Goal: Task Accomplishment & Management: Complete application form

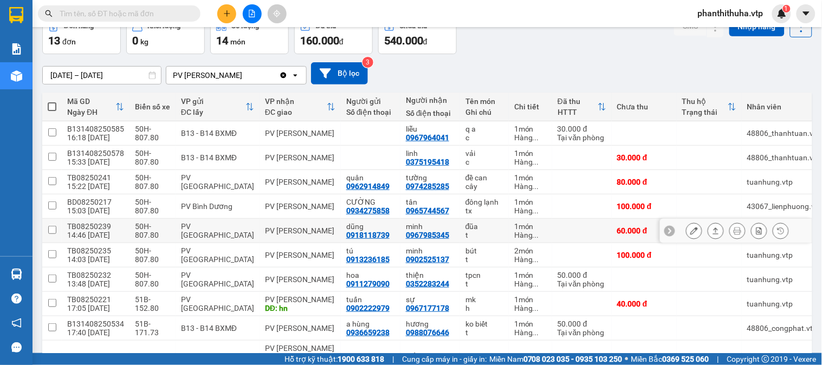
scroll to position [120, 0]
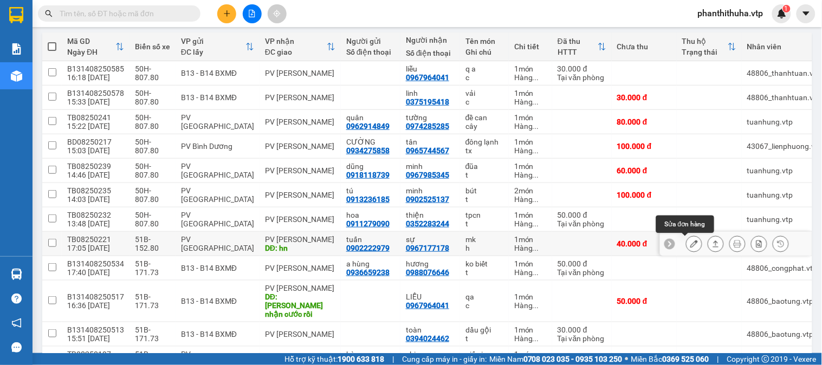
click at [690, 247] on icon at bounding box center [694, 244] width 8 height 8
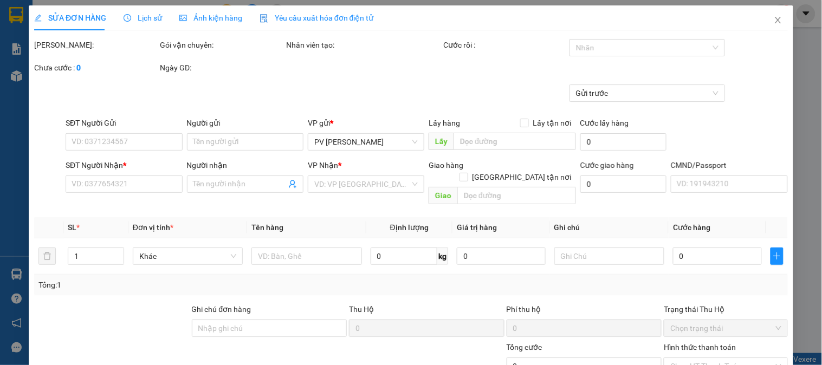
type input "0902222979"
type input "tuấn"
type input "0967177178"
type input "sự"
type input "hn"
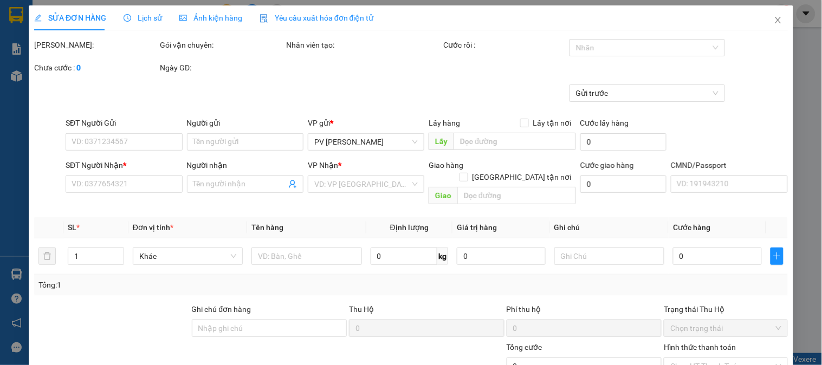
type input "40.000"
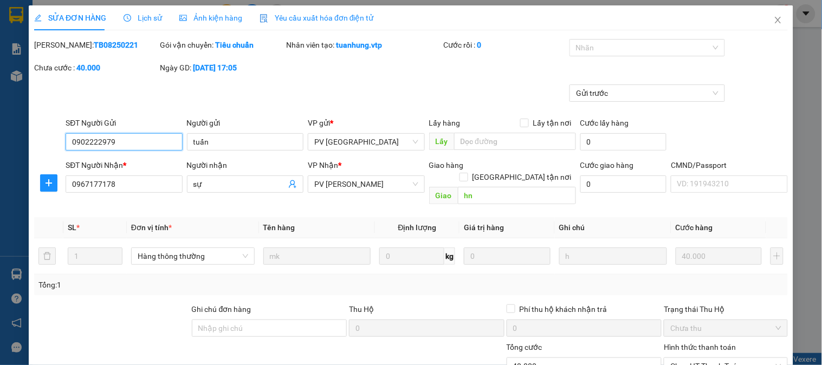
type input "2.000"
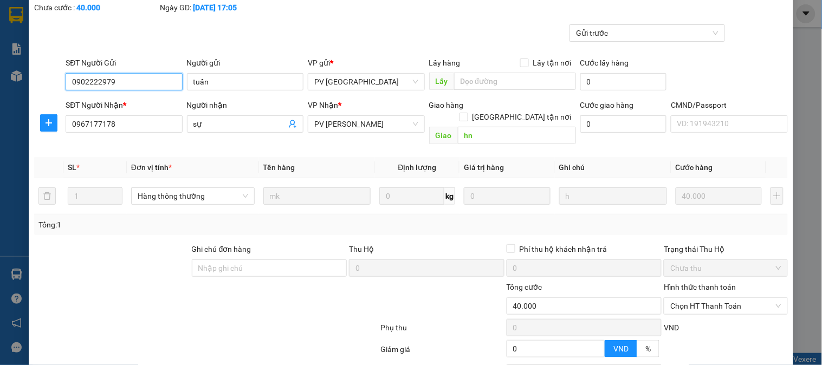
scroll to position [120, 0]
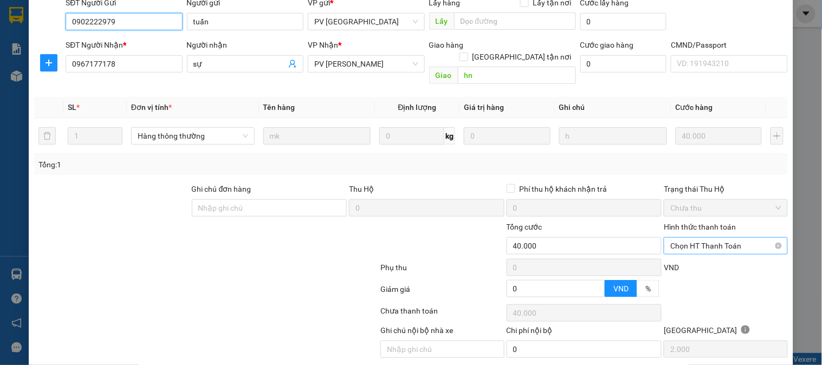
click at [689, 238] on span "Chọn HT Thanh Toán" at bounding box center [725, 246] width 111 height 16
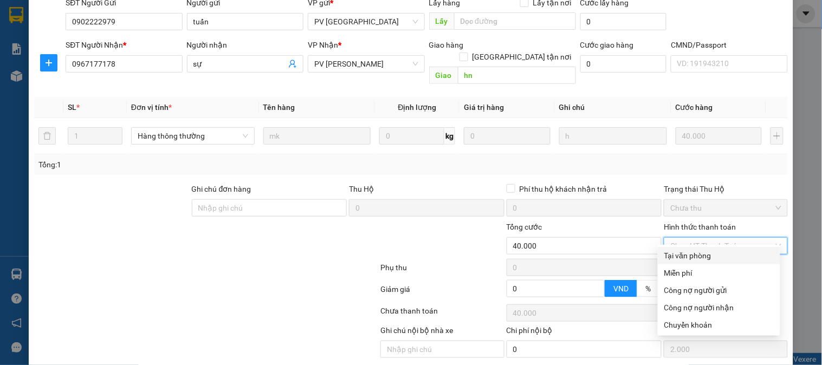
click at [686, 256] on div "Tại văn phòng" at bounding box center [718, 256] width 109 height 12
type input "0"
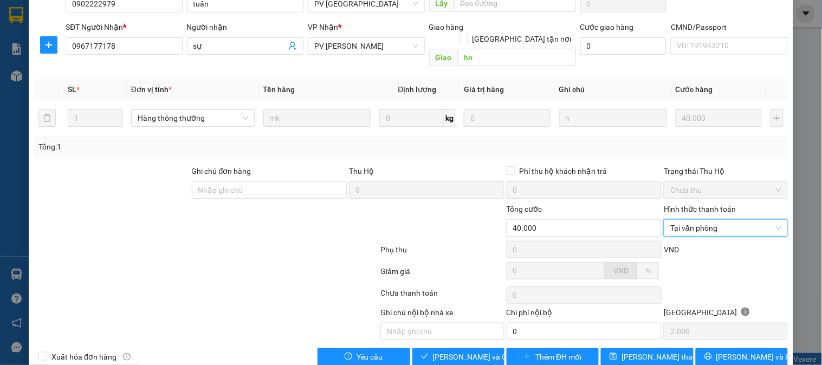
scroll to position [148, 0]
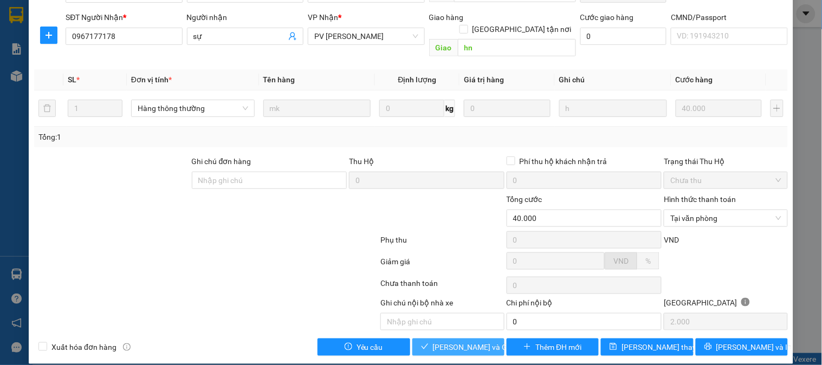
click at [457, 341] on span "[PERSON_NAME] và Giao hàng" at bounding box center [485, 347] width 104 height 12
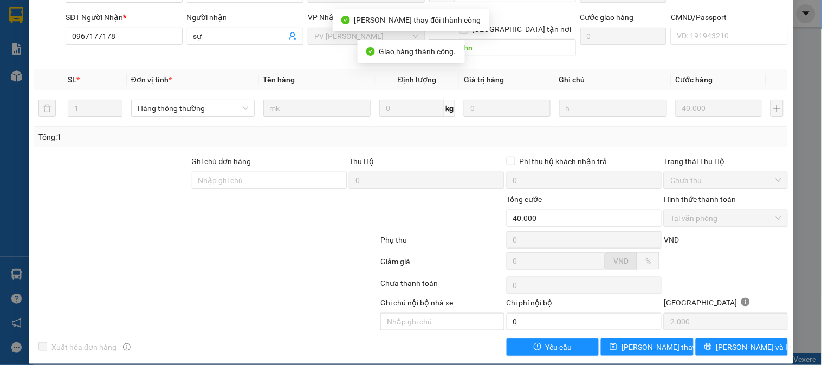
scroll to position [0, 0]
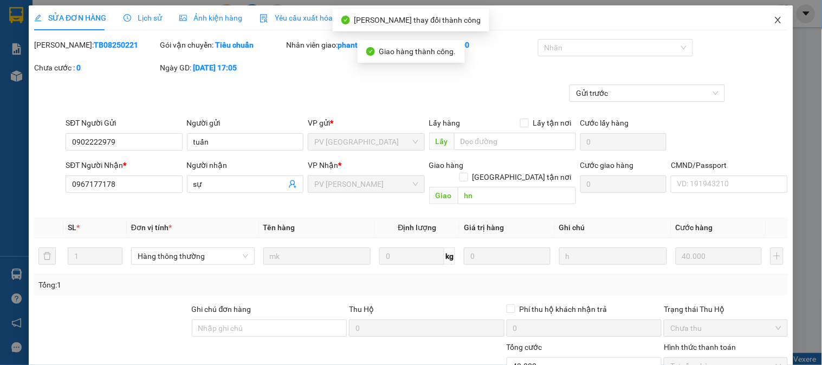
click at [774, 20] on icon "close" at bounding box center [778, 20] width 9 height 9
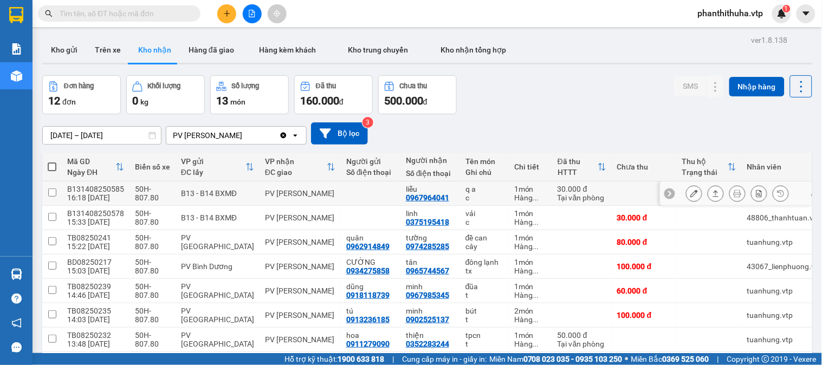
click at [712, 191] on icon at bounding box center [716, 194] width 8 height 8
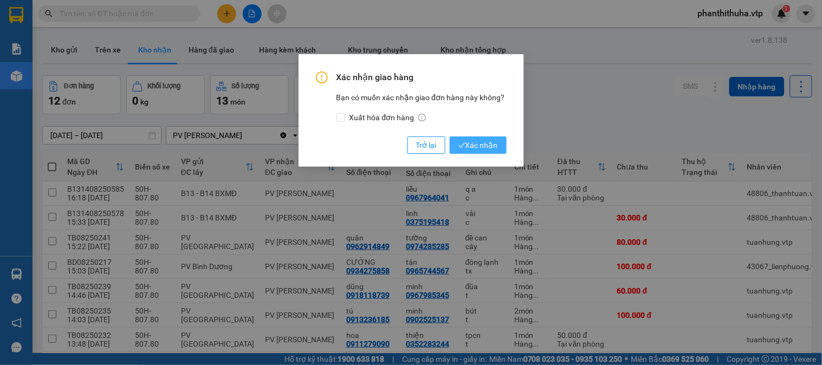
click at [486, 139] on span "Xác nhận" at bounding box center [478, 145] width 40 height 12
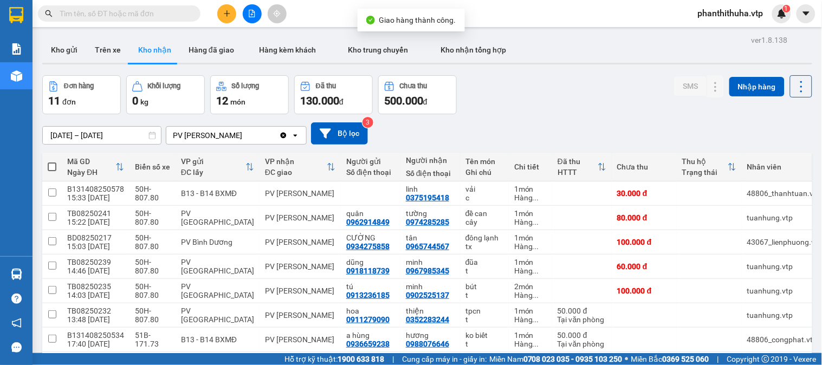
scroll to position [60, 0]
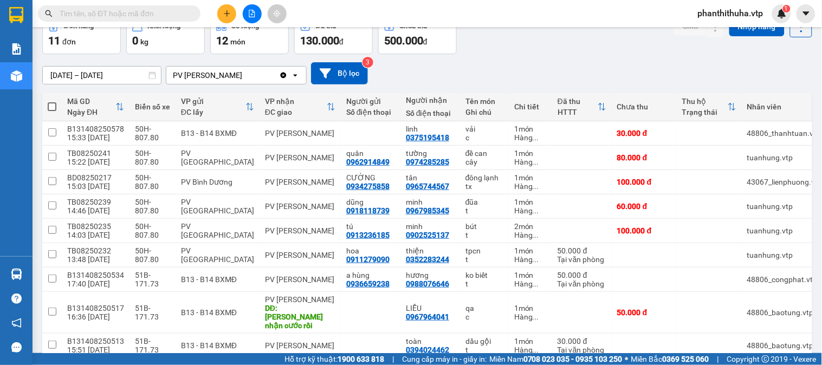
click at [519, 76] on div "[DATE] – [DATE] Press the down arrow key to interact with the calendar and sele…" at bounding box center [427, 73] width 770 height 22
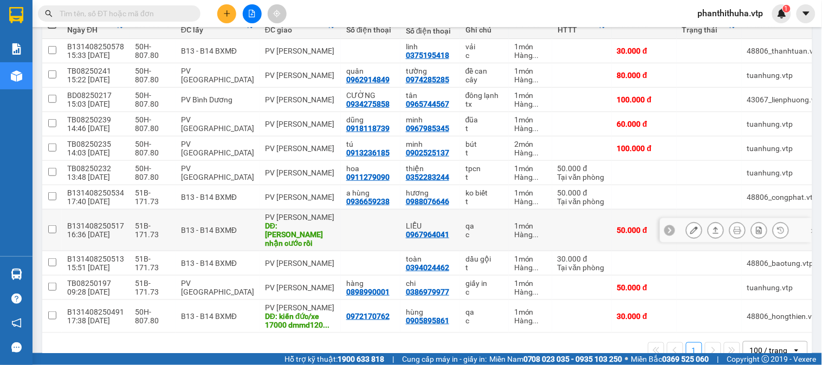
scroll to position [163, 0]
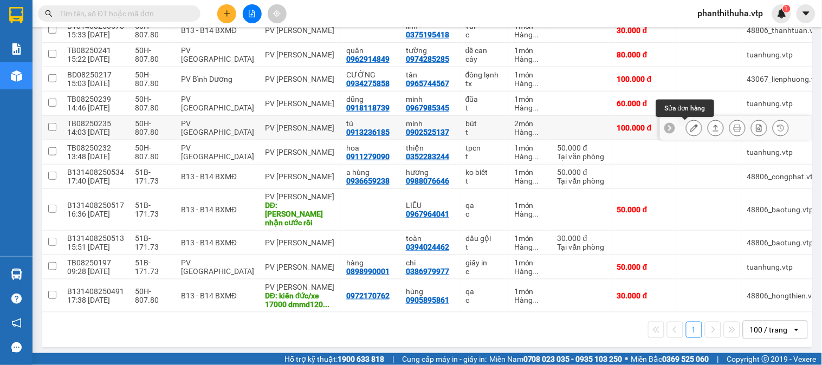
click at [690, 127] on icon at bounding box center [694, 128] width 8 height 8
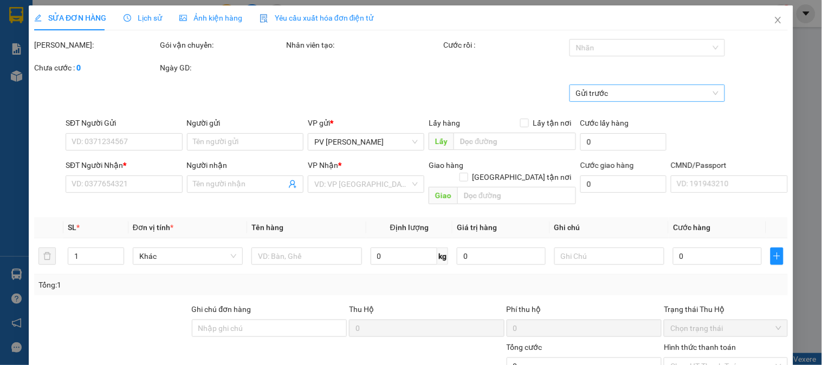
type input "0913236185"
type input "tú"
type input "0902525137"
type input "minh"
type input "100.000"
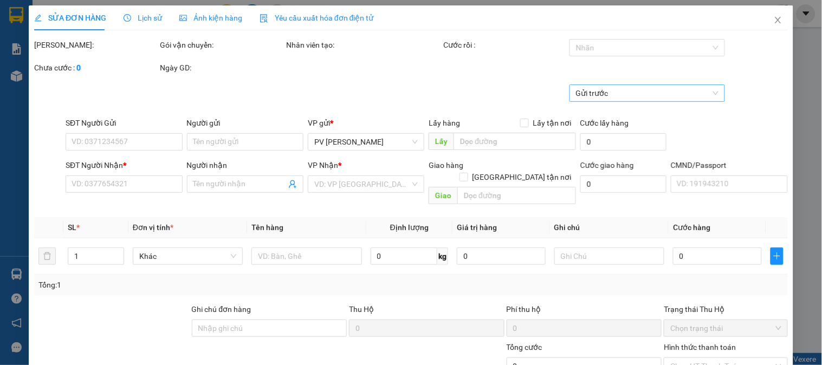
type input "100.000"
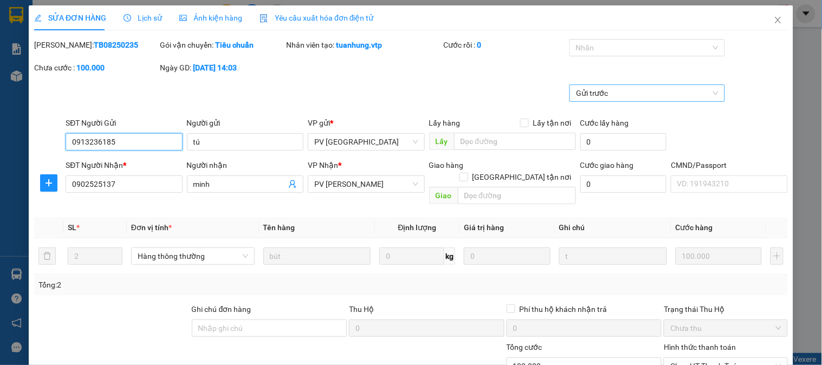
type input "5.000"
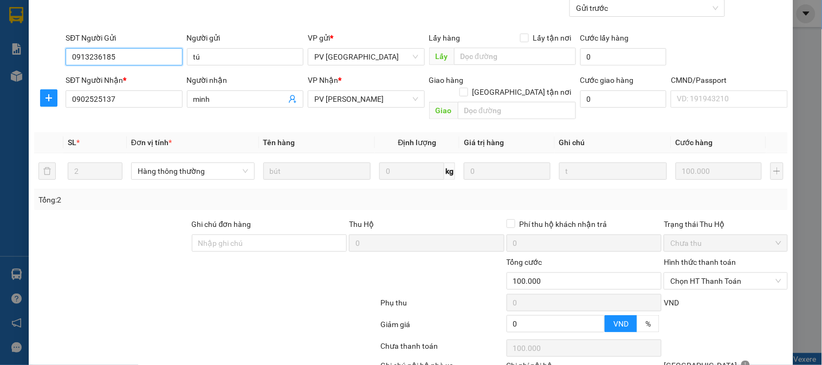
scroll to position [148, 0]
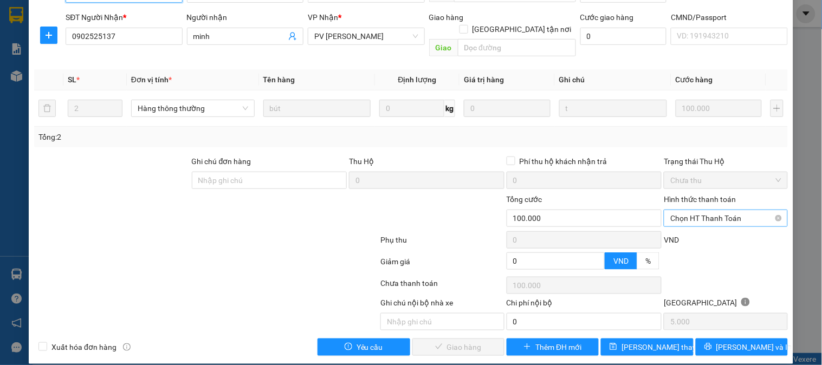
click at [733, 210] on span "Chọn HT Thanh Toán" at bounding box center [725, 218] width 111 height 16
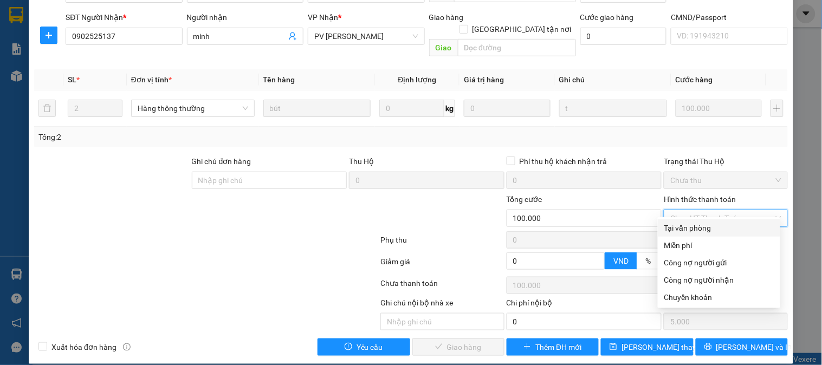
drag, startPoint x: 673, startPoint y: 228, endPoint x: 656, endPoint y: 229, distance: 17.3
click at [674, 228] on div "Tại văn phòng" at bounding box center [718, 228] width 109 height 12
type input "0"
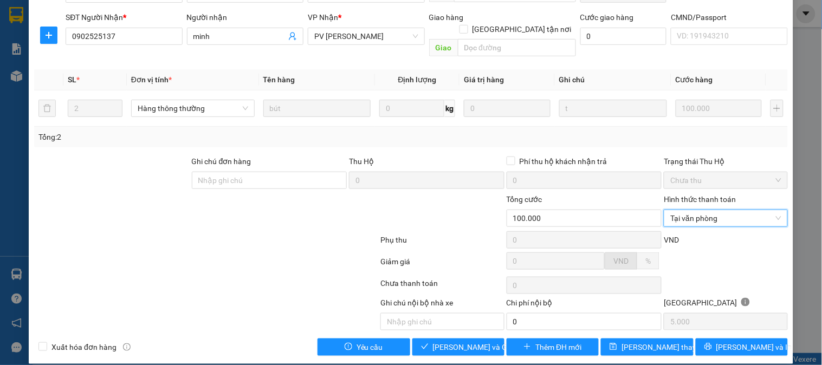
click at [258, 196] on div at bounding box center [317, 212] width 126 height 38
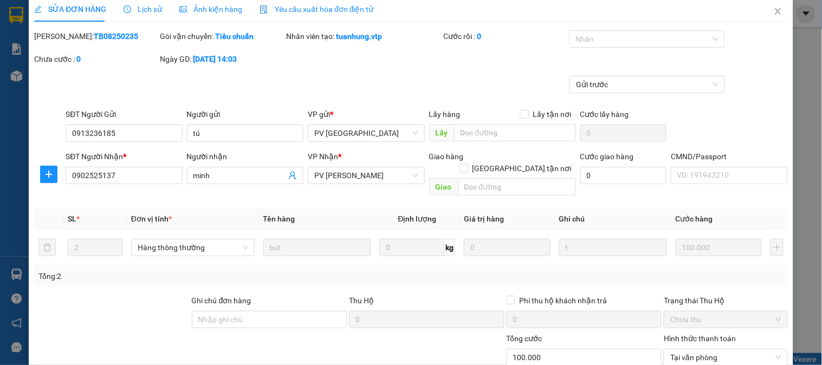
scroll to position [0, 0]
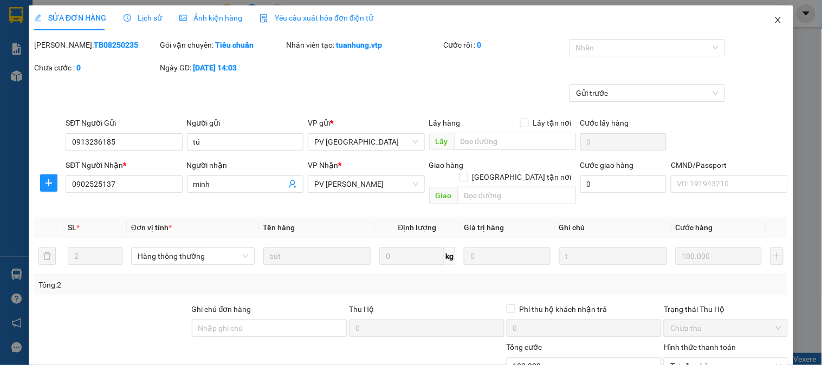
click at [774, 24] on icon "close" at bounding box center [778, 20] width 9 height 9
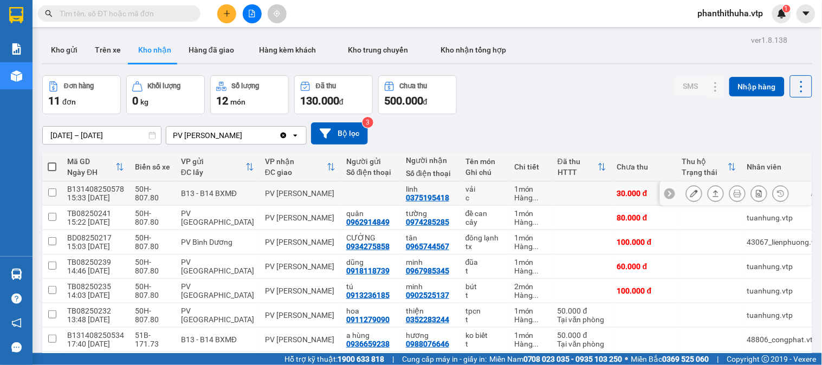
scroll to position [60, 0]
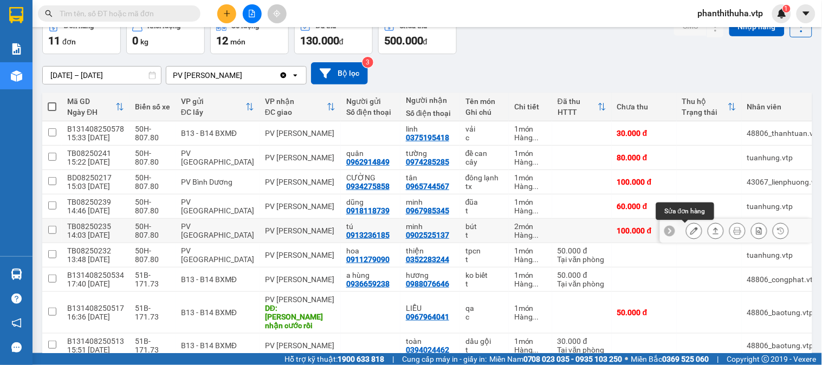
click at [690, 231] on icon at bounding box center [694, 231] width 8 height 8
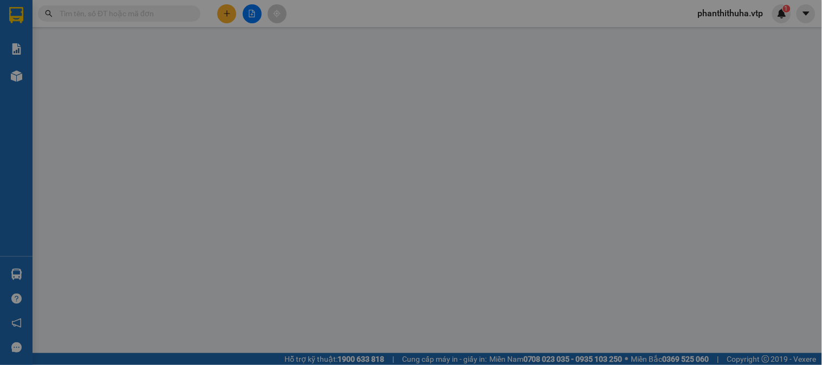
type input "0913236185"
type input "tú"
type input "0902525137"
type input "minh"
type input "100.000"
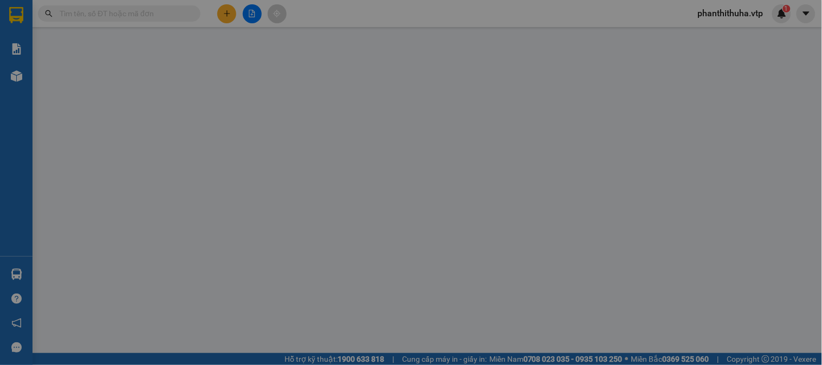
type input "100.000"
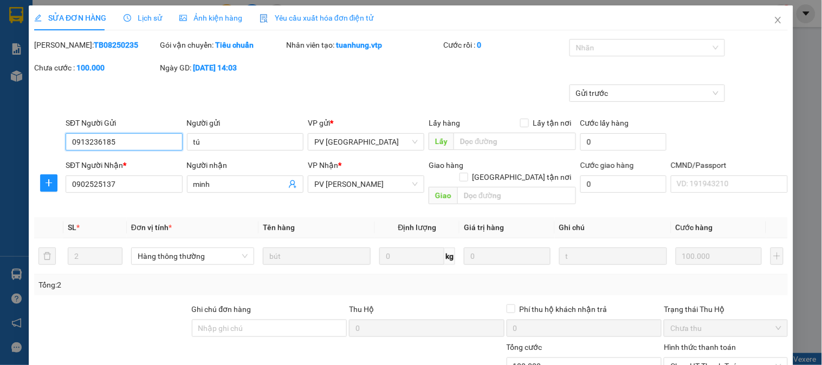
type input "5.000"
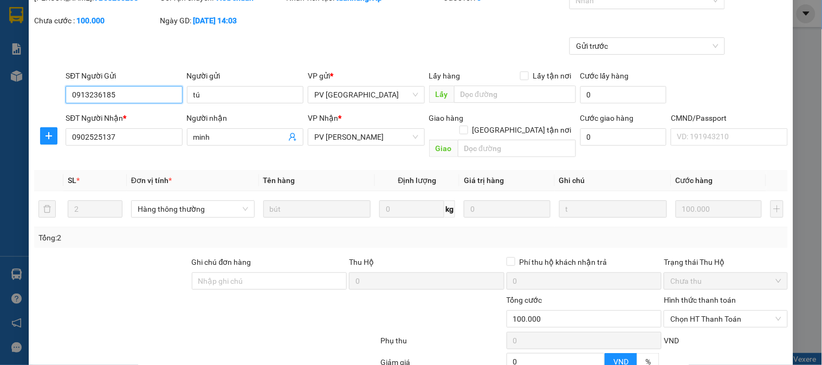
scroll to position [120, 0]
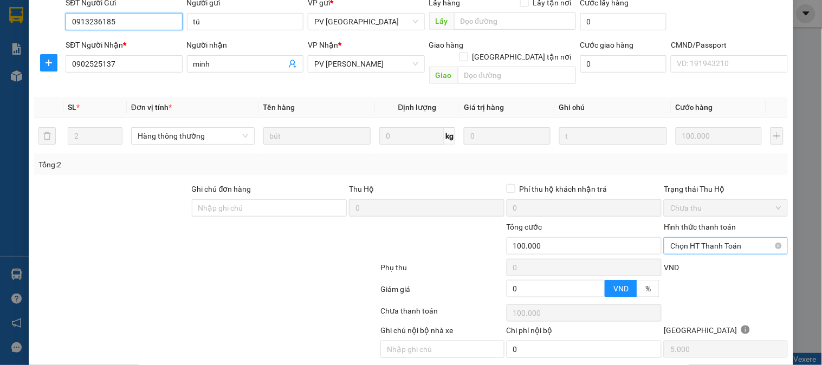
click at [696, 238] on span "Chọn HT Thanh Toán" at bounding box center [725, 246] width 111 height 16
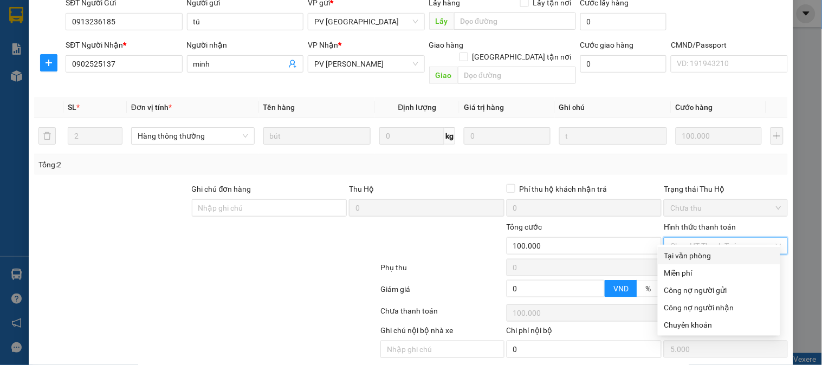
click at [684, 251] on div "Tại văn phòng" at bounding box center [718, 256] width 109 height 12
type input "0"
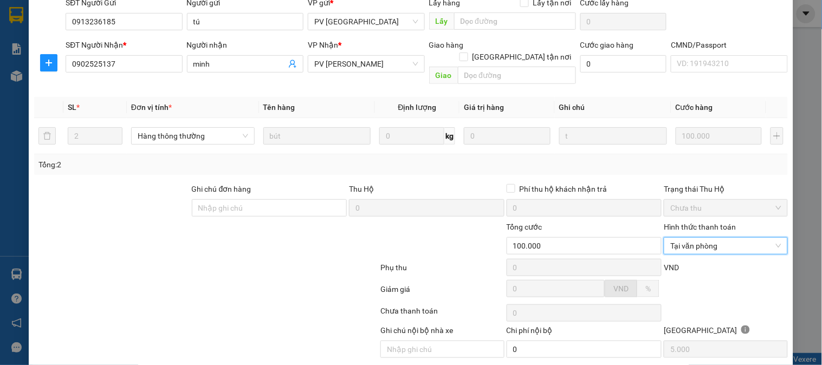
scroll to position [148, 0]
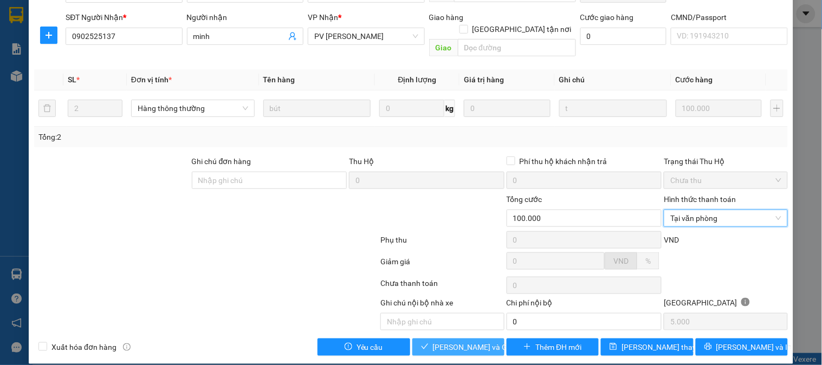
click at [466, 341] on span "[PERSON_NAME] và Giao hàng" at bounding box center [485, 347] width 104 height 12
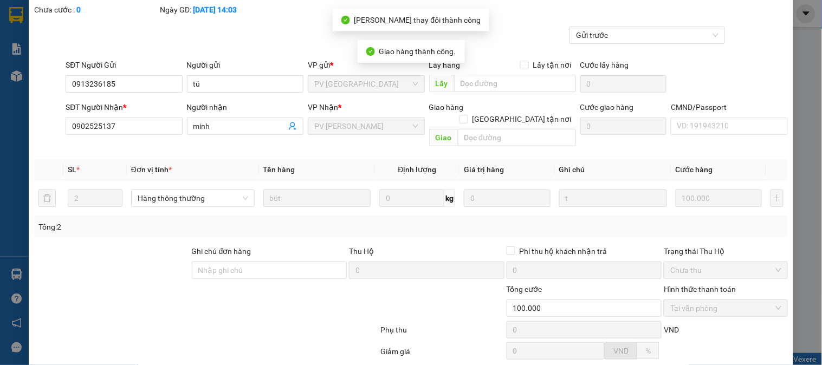
scroll to position [0, 0]
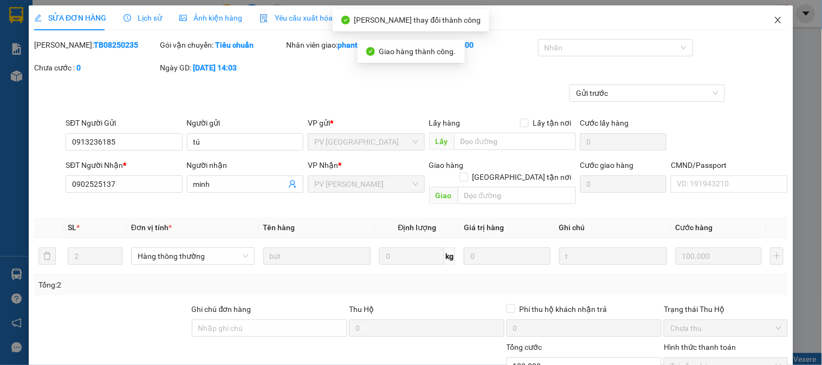
click at [774, 24] on icon "close" at bounding box center [778, 20] width 9 height 9
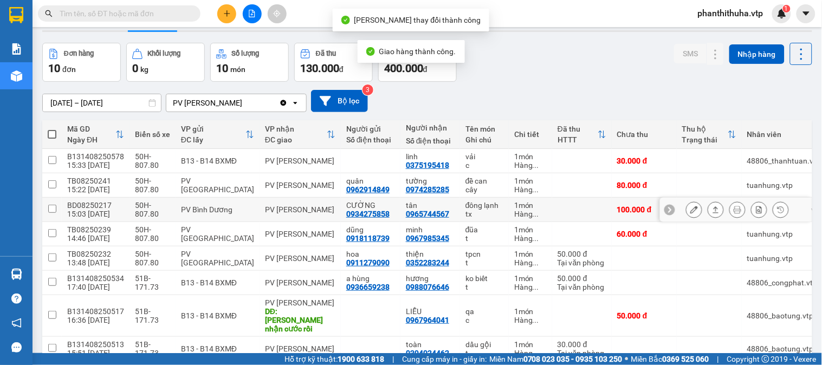
scroll to position [60, 0]
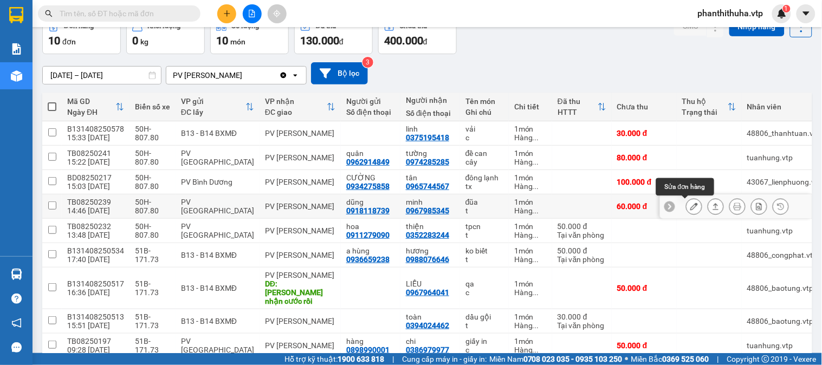
click at [690, 209] on icon at bounding box center [694, 207] width 8 height 8
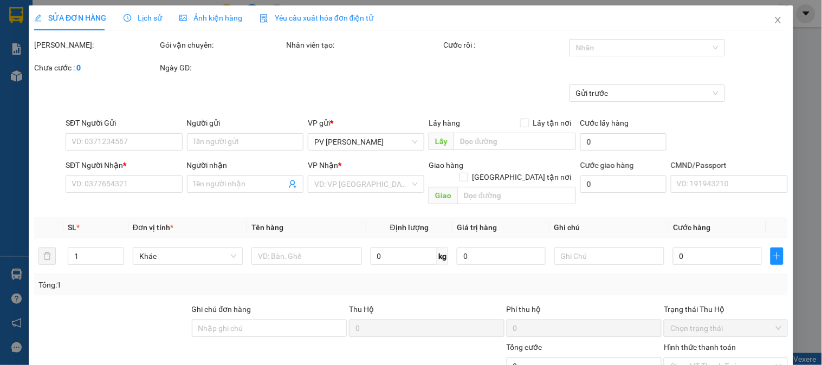
type input "0918118739"
type input "dũng"
type input "0967985345"
type input "minh"
type input "60.000"
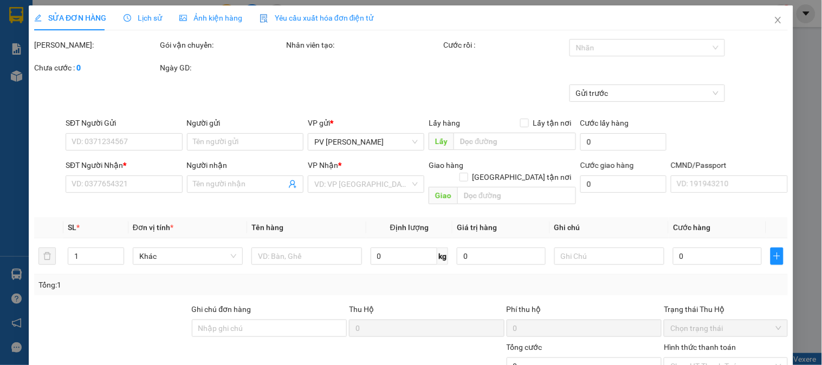
type input "60.000"
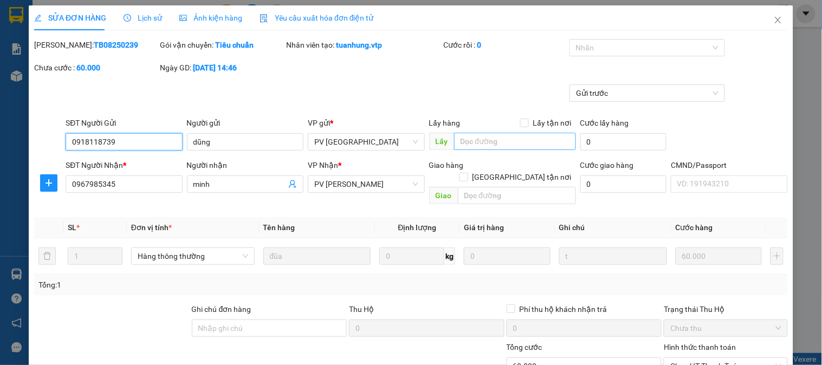
type input "3.000"
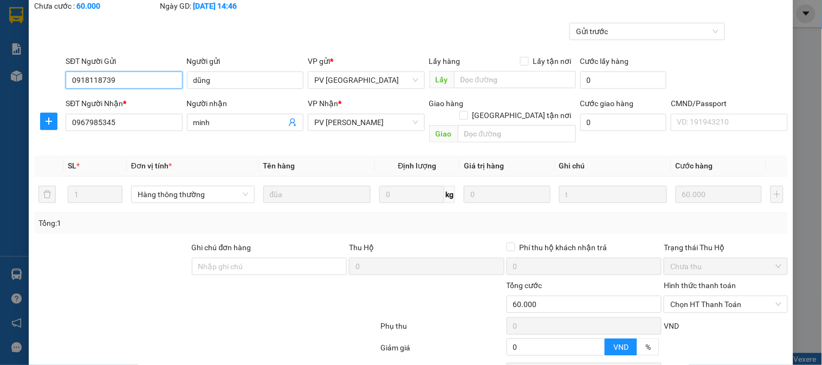
scroll to position [120, 0]
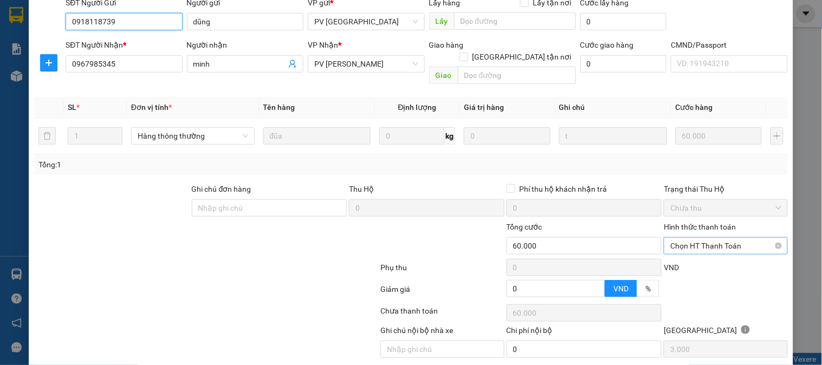
click at [675, 238] on span "Chọn HT Thanh Toán" at bounding box center [725, 246] width 111 height 16
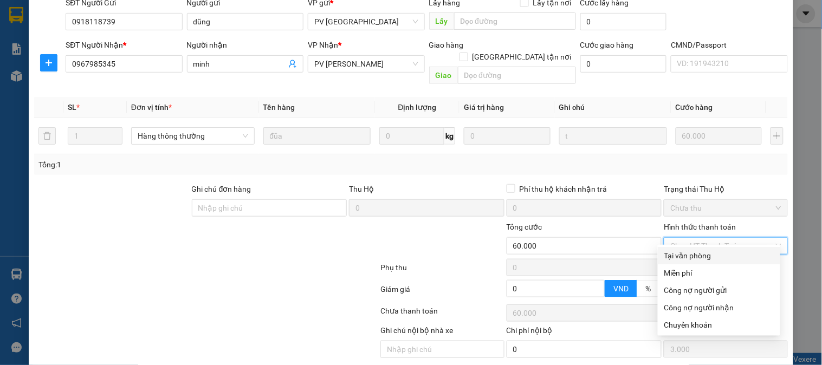
click at [670, 251] on div "Tại văn phòng" at bounding box center [718, 256] width 109 height 12
type input "0"
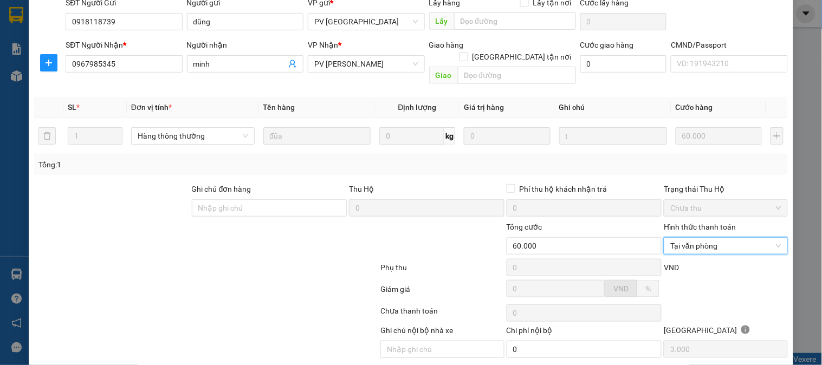
scroll to position [148, 0]
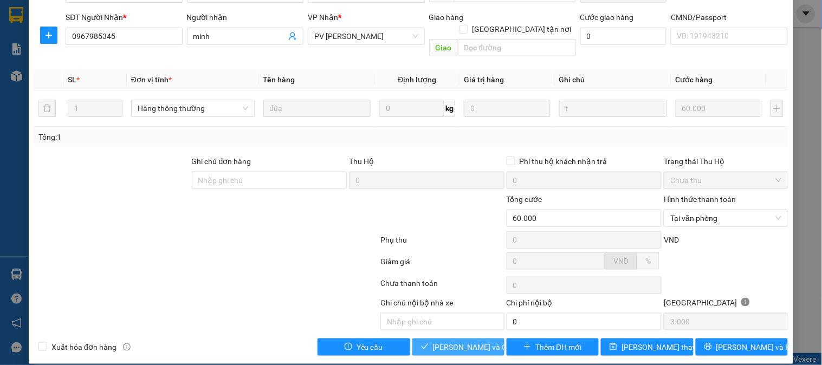
click at [482, 341] on span "[PERSON_NAME] và Giao hàng" at bounding box center [485, 347] width 104 height 12
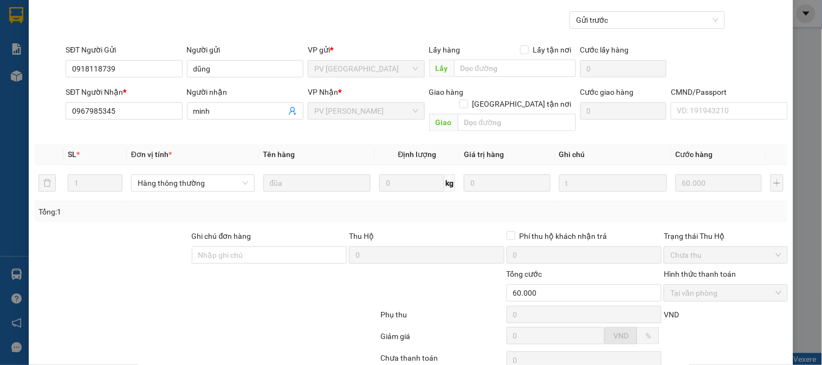
scroll to position [0, 0]
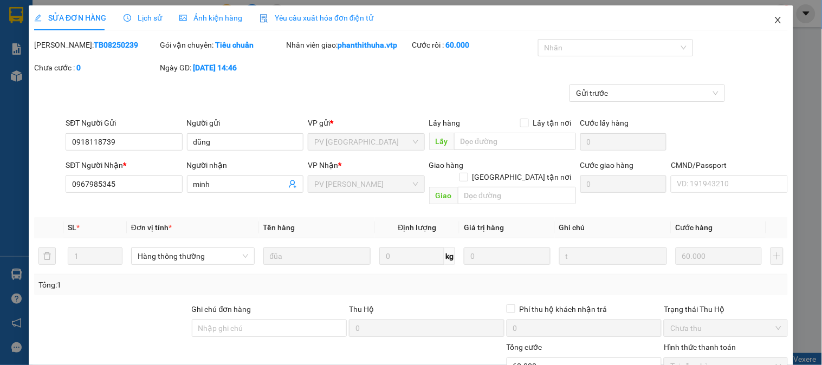
click at [775, 22] on icon "close" at bounding box center [778, 20] width 6 height 7
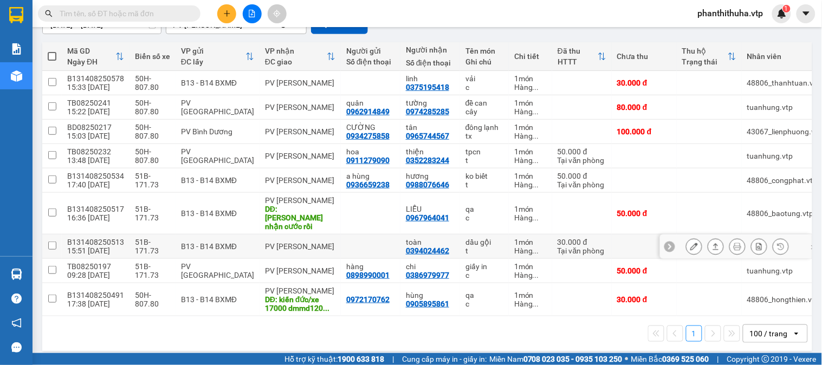
scroll to position [114, 0]
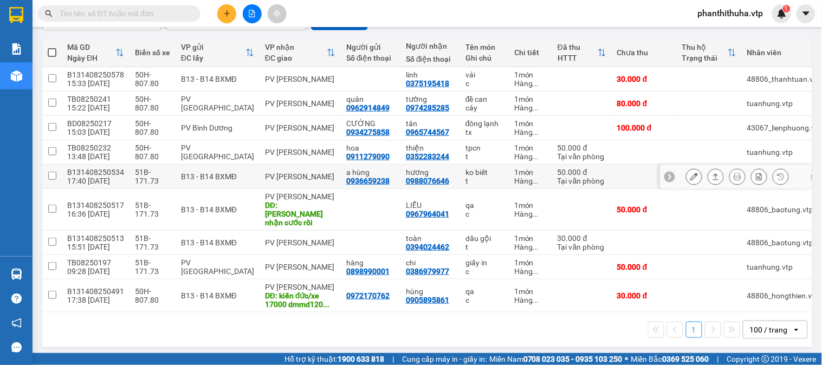
drag, startPoint x: 621, startPoint y: 183, endPoint x: 570, endPoint y: 275, distance: 106.0
drag, startPoint x: 570, startPoint y: 275, endPoint x: 472, endPoint y: 320, distance: 107.6
click at [472, 321] on div "1 100 / trang open" at bounding box center [427, 330] width 761 height 18
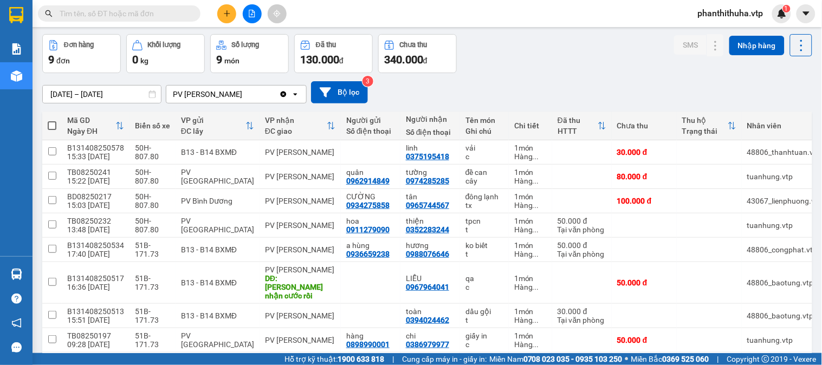
scroll to position [60, 0]
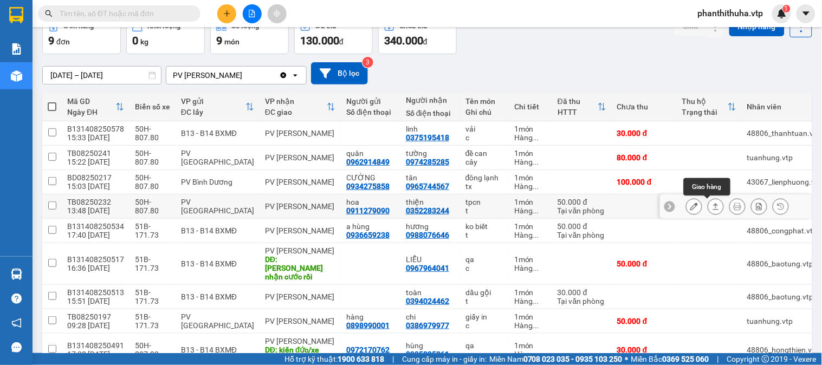
click at [712, 209] on icon at bounding box center [716, 207] width 8 height 8
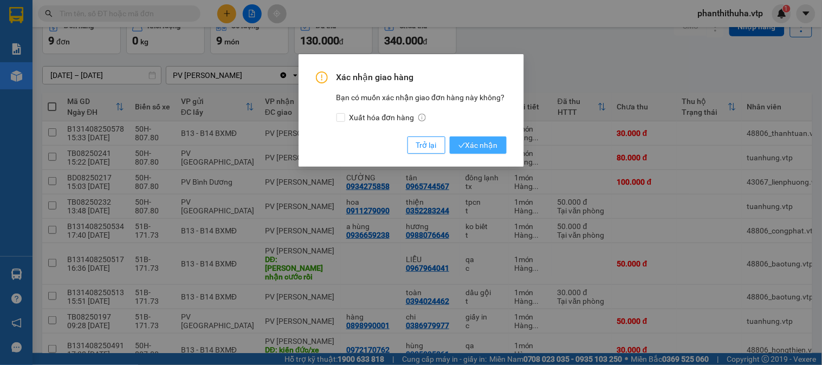
click at [498, 141] on button "Xác nhận" at bounding box center [478, 145] width 57 height 17
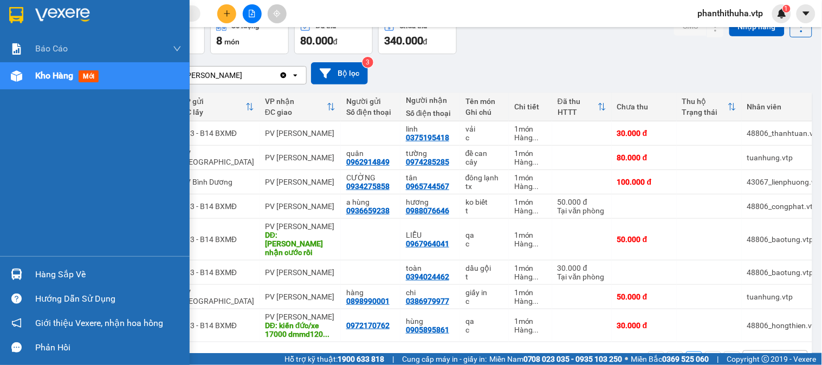
click at [66, 12] on img at bounding box center [62, 15] width 55 height 16
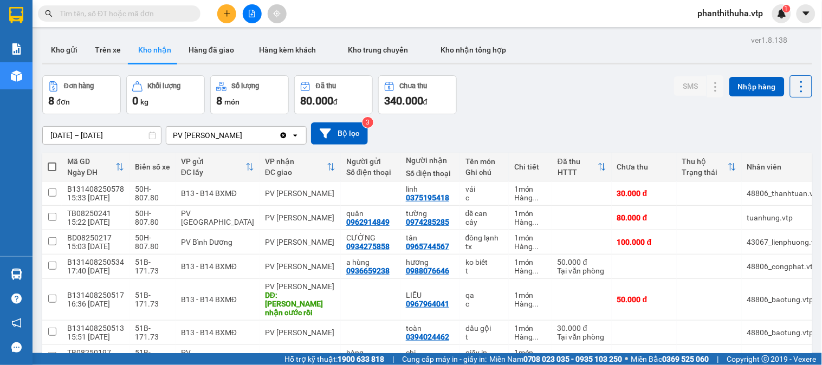
click at [723, 21] on div "phanthithuha.vtp 1" at bounding box center [740, 13] width 102 height 19
drag, startPoint x: 732, startPoint y: 16, endPoint x: 821, endPoint y: 19, distance: 89.4
click at [734, 16] on span "phanthithuha.vtp" at bounding box center [730, 14] width 83 height 14
click at [738, 29] on span "Đăng xuất" at bounding box center [734, 34] width 61 height 12
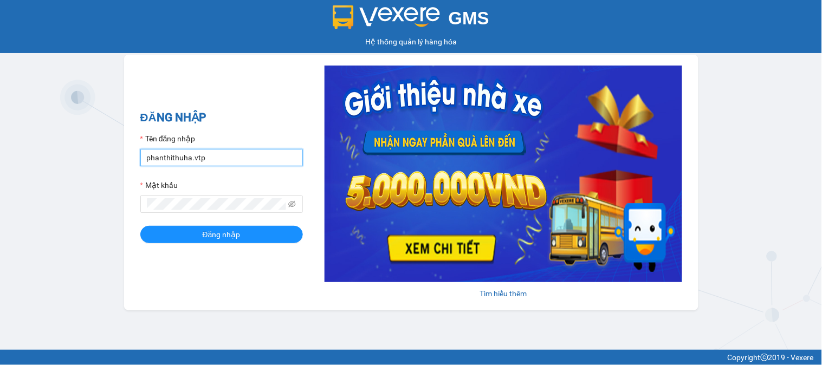
click at [228, 157] on input "phanthithuha.vtp" at bounding box center [221, 157] width 163 height 17
type input "thihang.vtp"
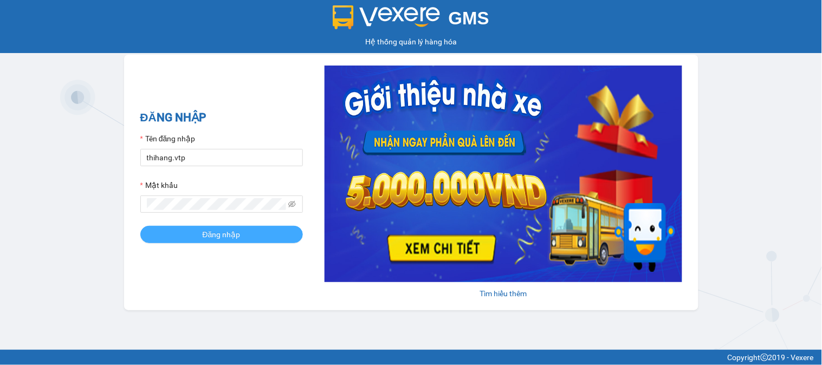
click at [235, 236] on span "Đăng nhập" at bounding box center [222, 235] width 38 height 12
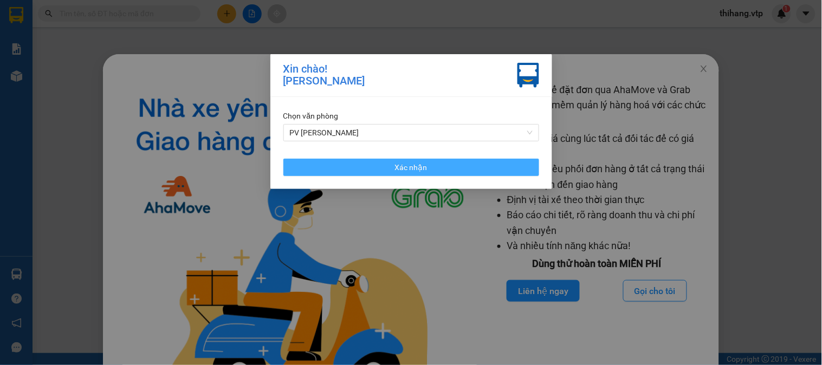
click at [498, 165] on button "Xác nhận" at bounding box center [411, 167] width 256 height 17
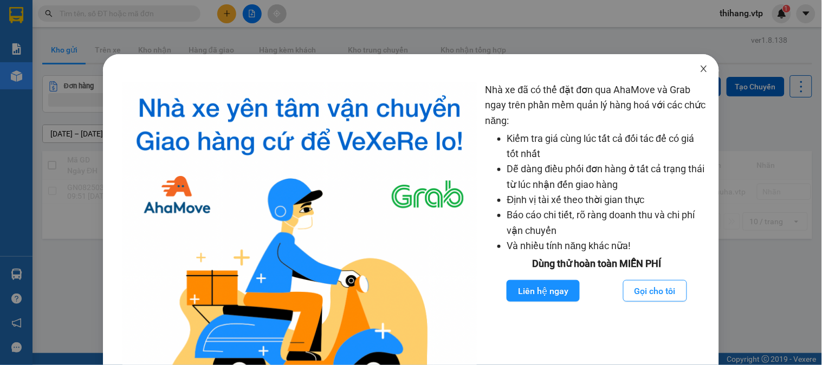
click at [699, 68] on icon "close" at bounding box center [703, 68] width 9 height 9
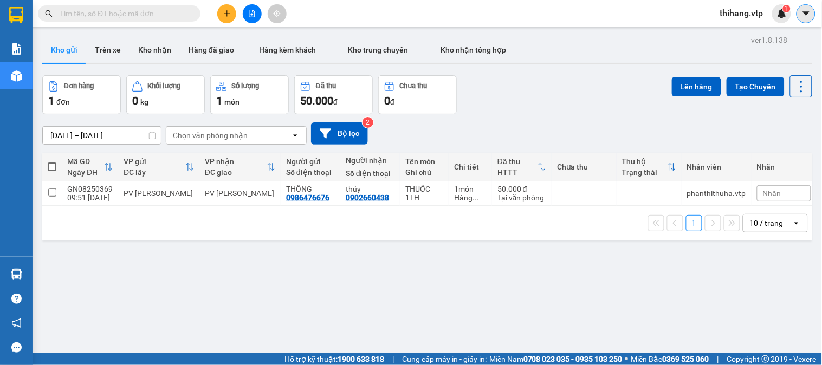
click at [803, 15] on icon "caret-down" at bounding box center [806, 14] width 10 height 10
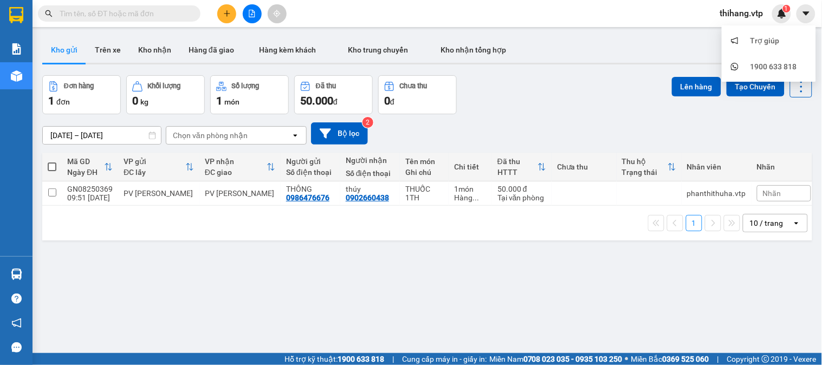
click at [757, 14] on span "thihang.vtp" at bounding box center [741, 14] width 61 height 14
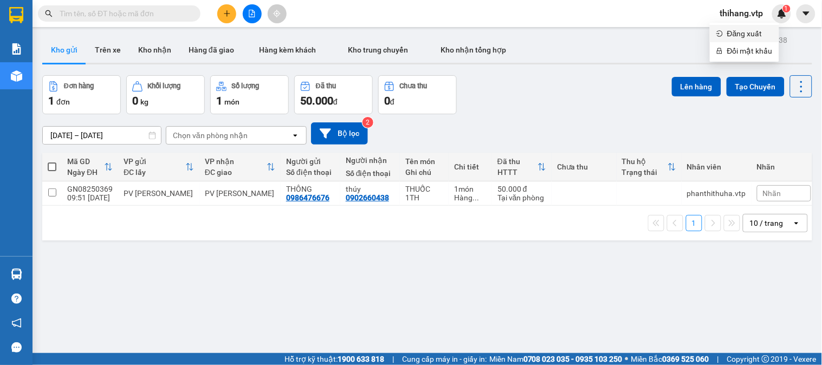
click at [751, 35] on span "Đăng xuất" at bounding box center [750, 34] width 46 height 12
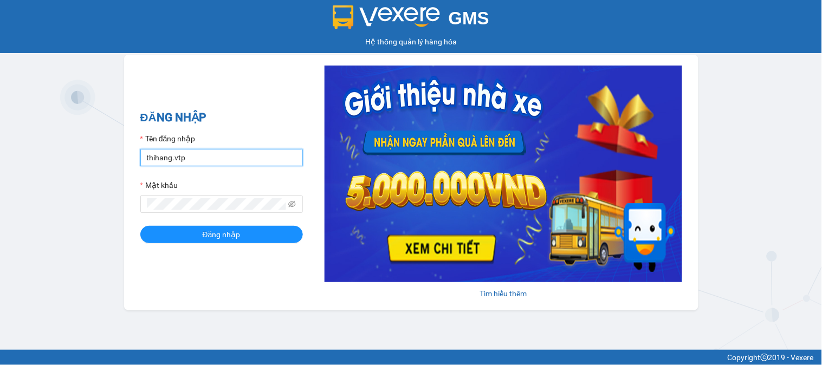
drag, startPoint x: 0, startPoint y: 0, endPoint x: 190, endPoint y: 159, distance: 247.3
click at [190, 159] on input "thihang.vtp" at bounding box center [221, 157] width 163 height 17
type input "phanthithuha.vtp"
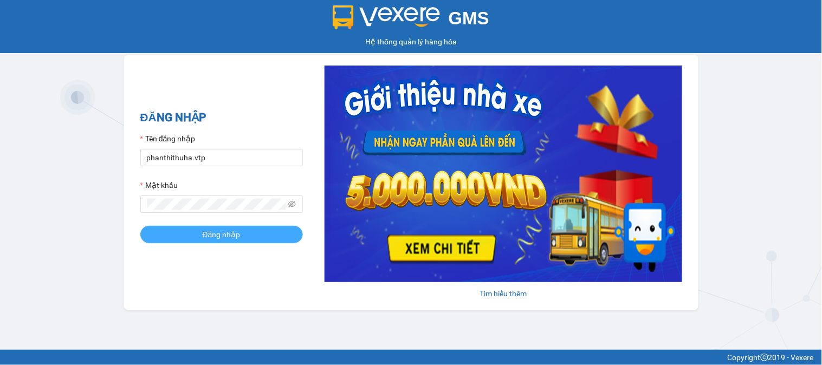
click at [214, 233] on span "Đăng nhập" at bounding box center [222, 235] width 38 height 12
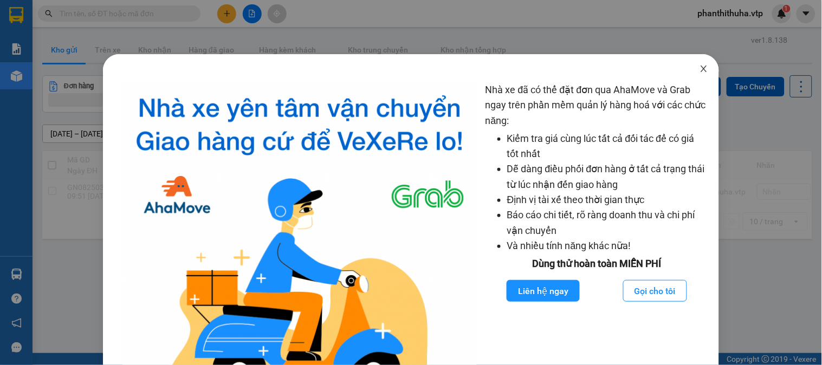
click at [701, 72] on icon "close" at bounding box center [704, 69] width 6 height 7
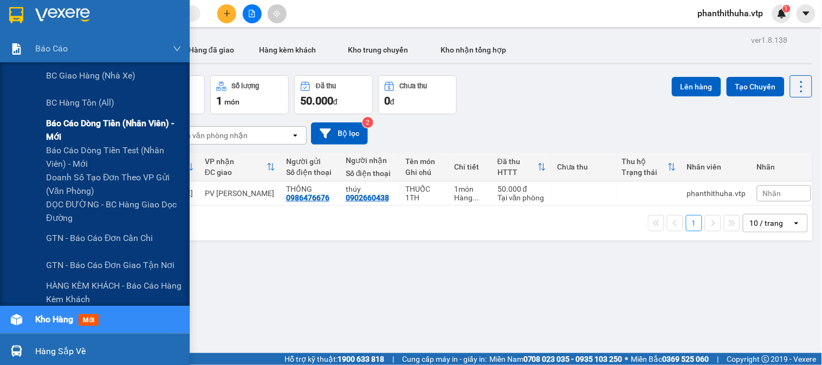
click at [71, 120] on span "Báo cáo dòng tiền (nhân viên) - mới" at bounding box center [113, 129] width 135 height 27
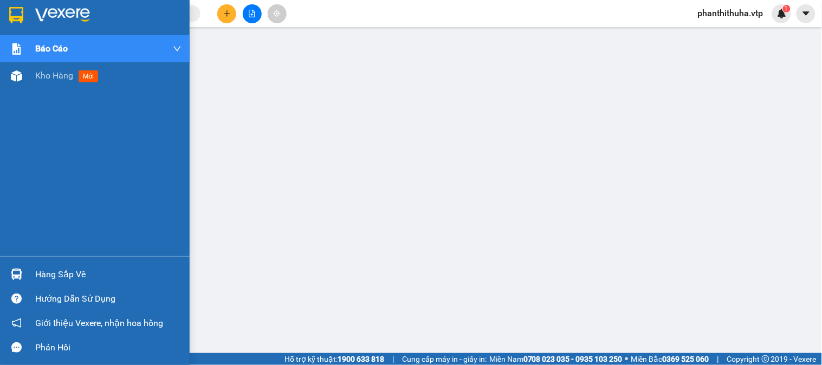
click at [65, 15] on img at bounding box center [62, 15] width 55 height 16
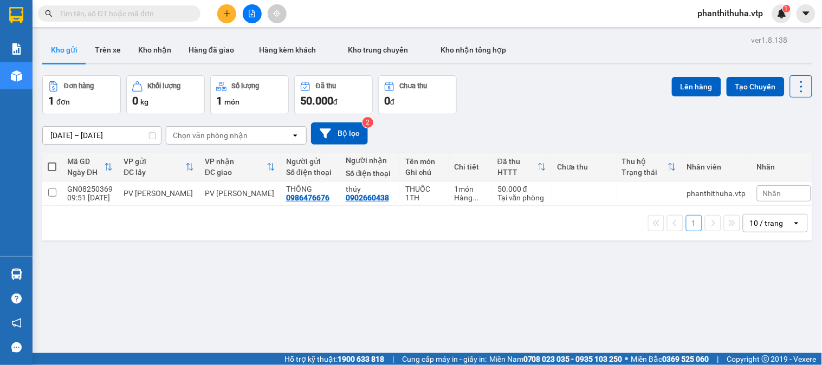
click at [737, 13] on span "phanthithuha.vtp" at bounding box center [730, 14] width 83 height 14
click at [726, 25] on li "Đăng xuất" at bounding box center [729, 33] width 85 height 17
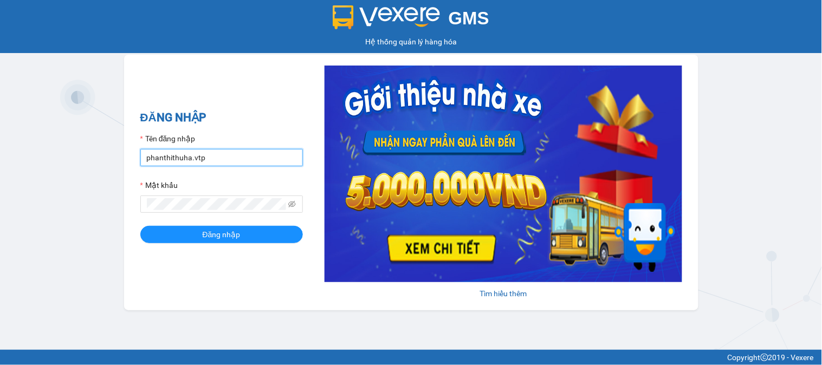
click at [224, 161] on input "phanthithuha.vtp" at bounding box center [221, 157] width 163 height 17
type input "thihang.vtp"
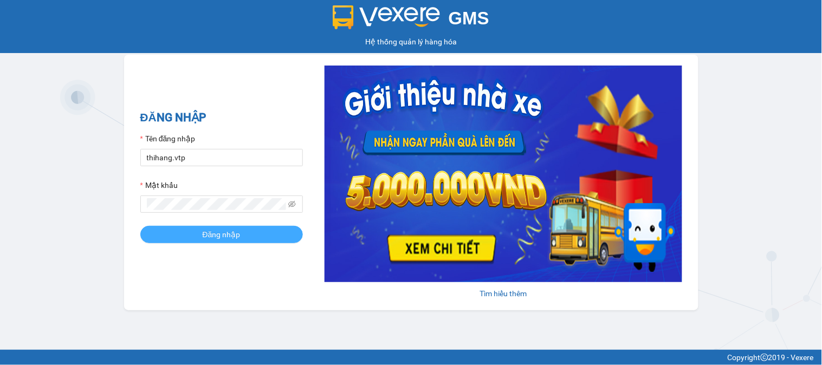
click at [225, 236] on span "Đăng nhập" at bounding box center [222, 235] width 38 height 12
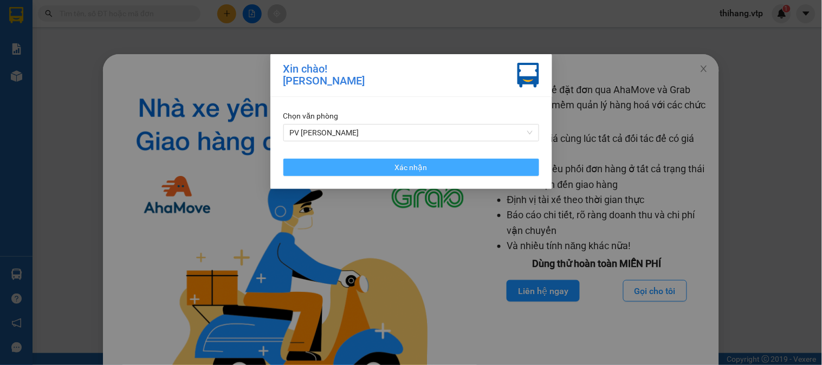
click at [443, 170] on button "Xác nhận" at bounding box center [411, 167] width 256 height 17
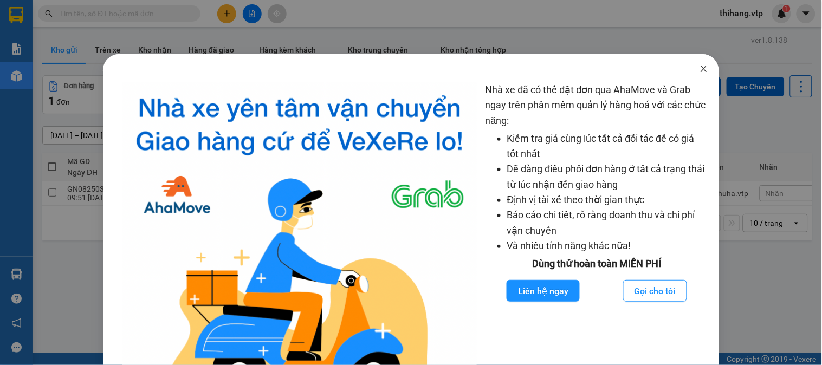
click at [699, 71] on icon "close" at bounding box center [703, 68] width 9 height 9
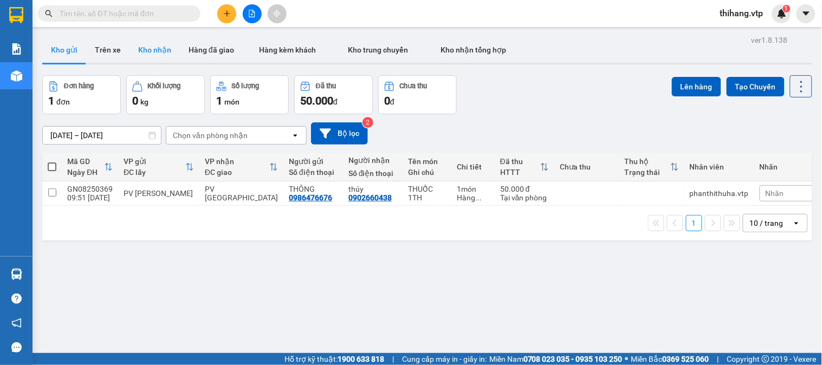
click at [171, 52] on button "Kho nhận" at bounding box center [154, 50] width 50 height 26
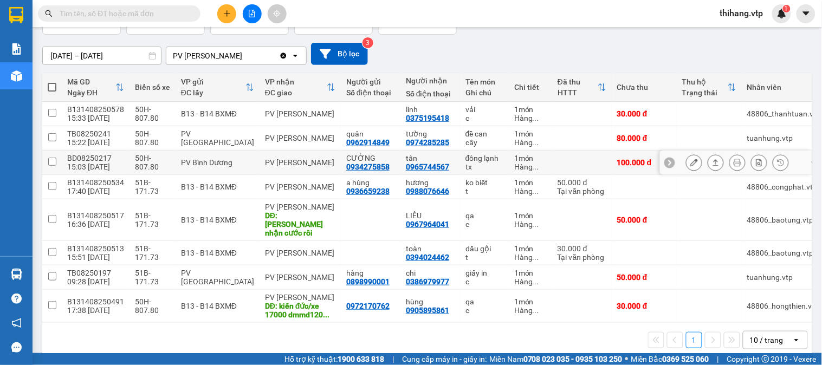
scroll to position [90, 0]
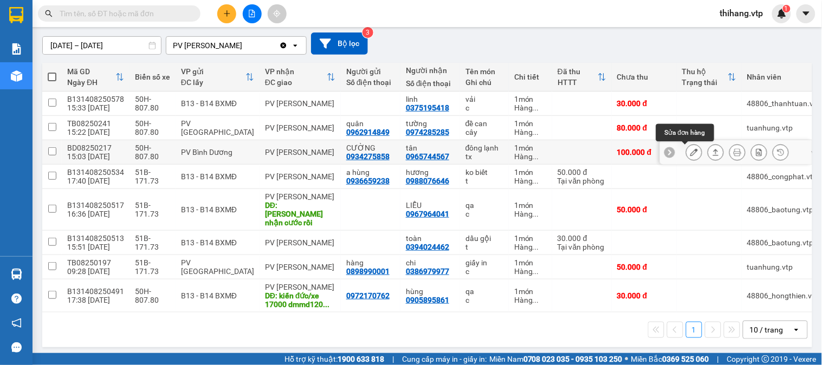
click at [690, 150] on icon at bounding box center [694, 152] width 8 height 8
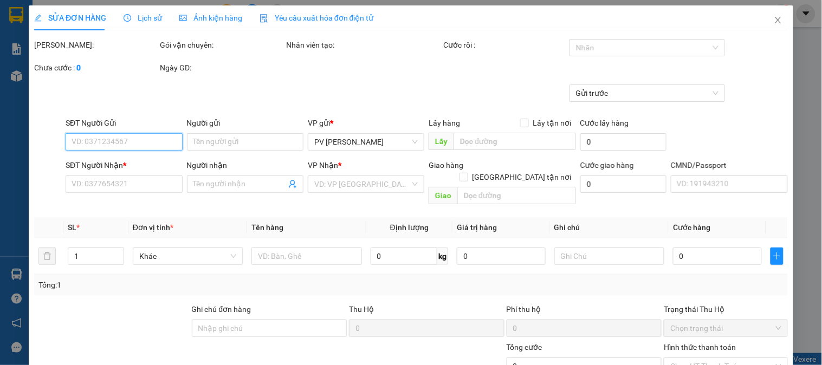
type input "5.000"
type input "0934275858"
type input "CƯỜNG"
type input "0965744567"
type input "tân"
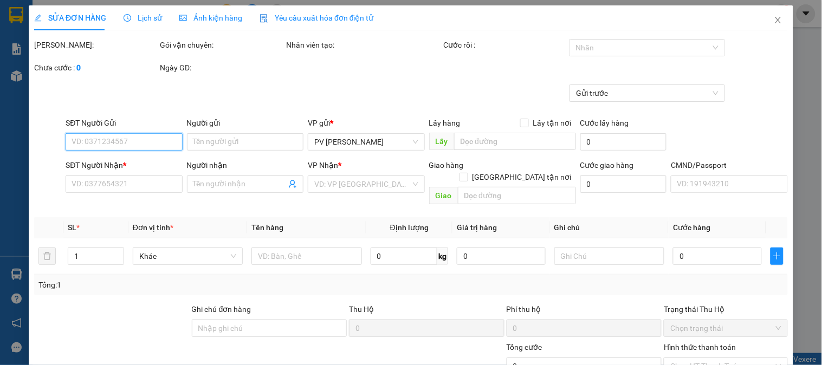
type input "100.000"
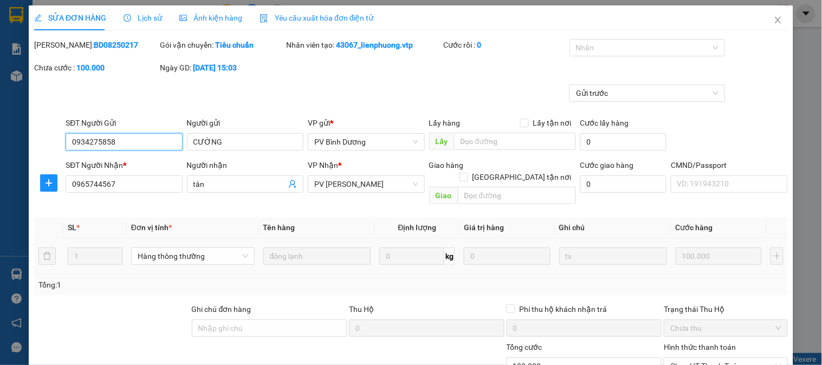
scroll to position [148, 0]
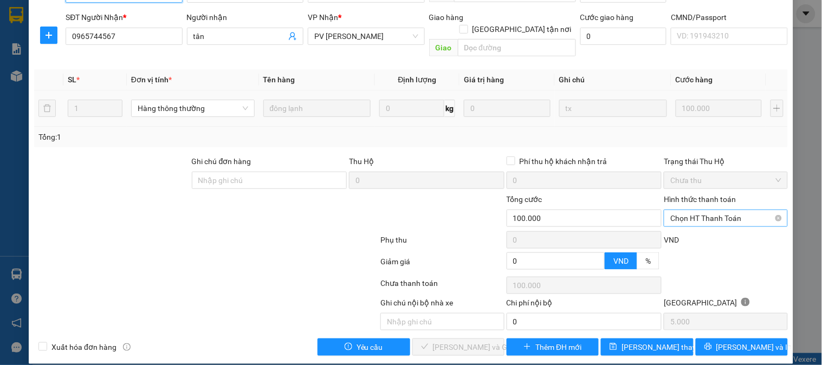
click at [685, 210] on span "Chọn HT Thanh Toán" at bounding box center [725, 218] width 111 height 16
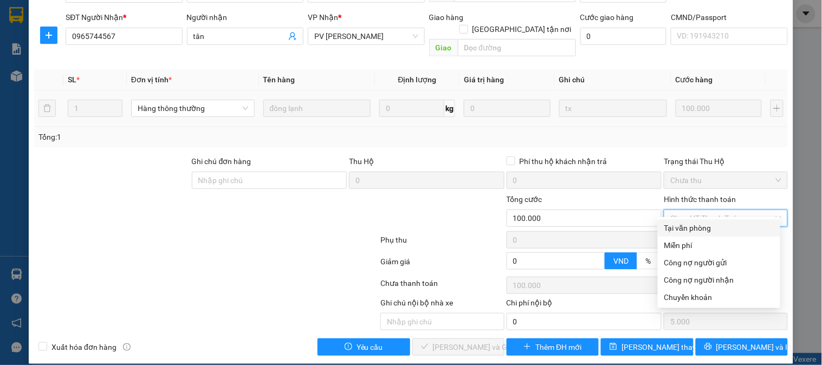
click at [679, 226] on div "Tại văn phòng" at bounding box center [718, 228] width 109 height 12
type input "0"
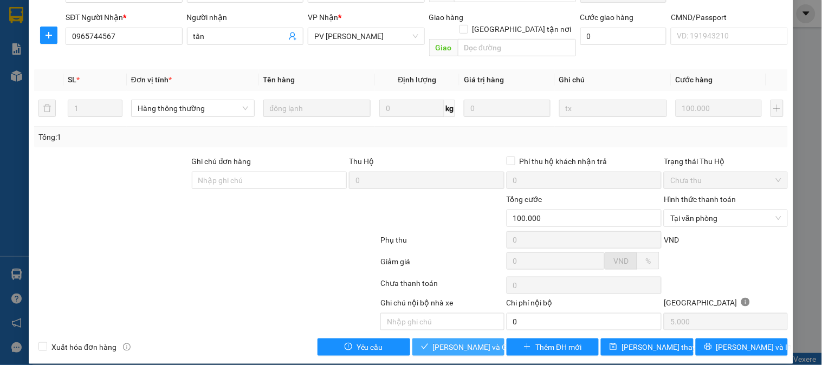
click at [449, 341] on span "[PERSON_NAME] và Giao hàng" at bounding box center [485, 347] width 104 height 12
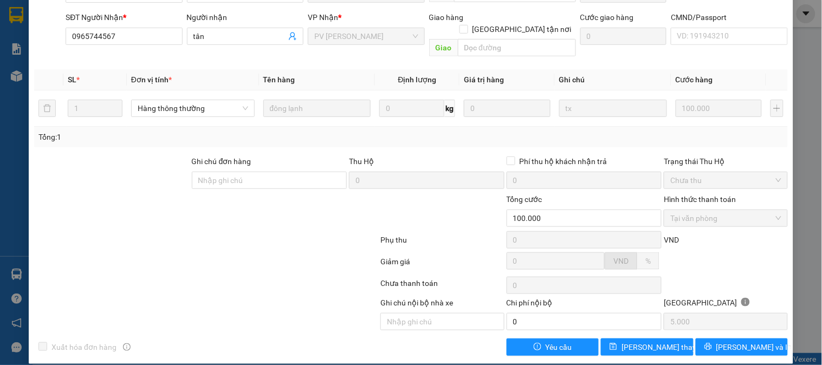
scroll to position [0, 0]
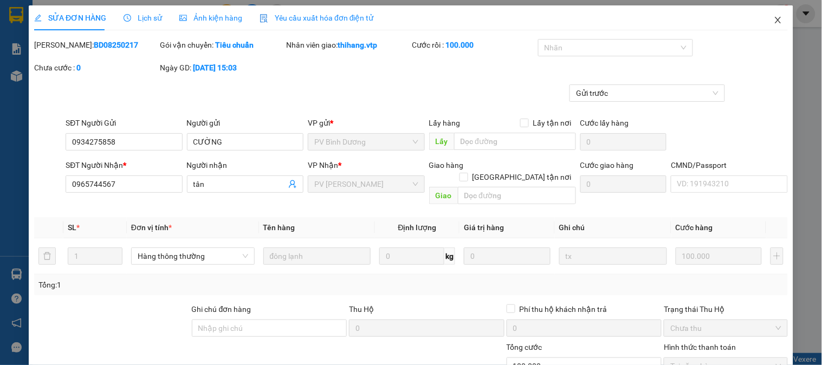
click at [775, 19] on icon "close" at bounding box center [778, 20] width 6 height 7
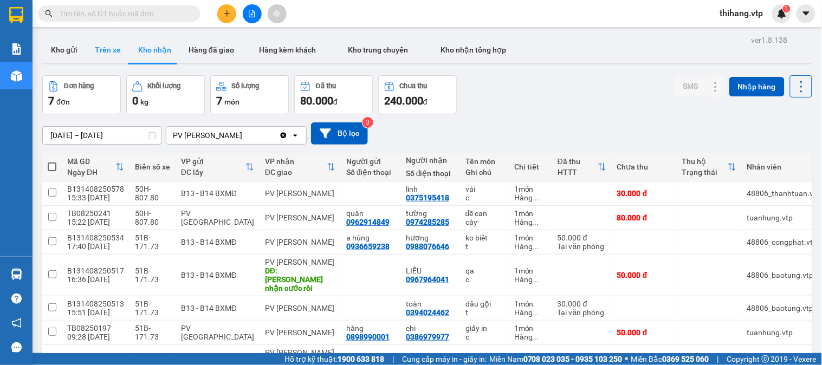
click at [96, 52] on button "Trên xe" at bounding box center [107, 50] width 43 height 26
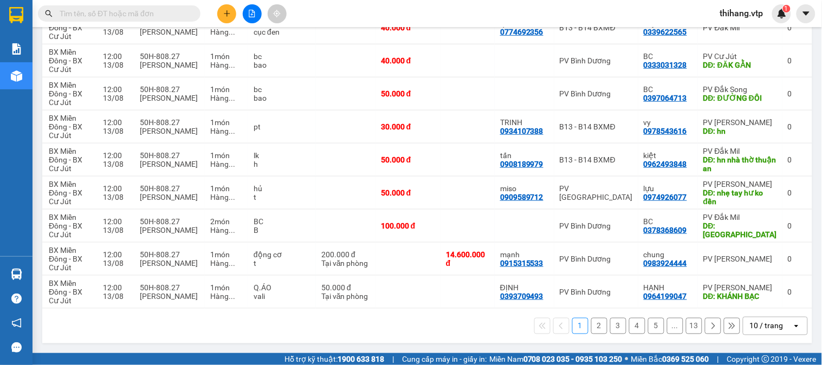
scroll to position [0, 112]
click at [792, 326] on icon "open" at bounding box center [796, 326] width 9 height 9
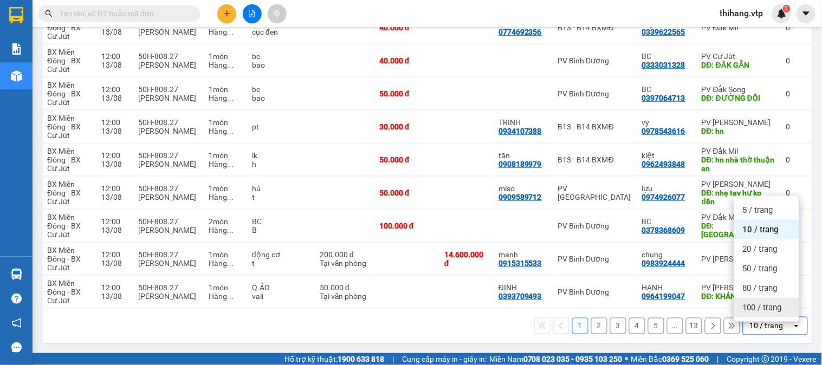
click at [777, 304] on span "100 / trang" at bounding box center [762, 307] width 39 height 11
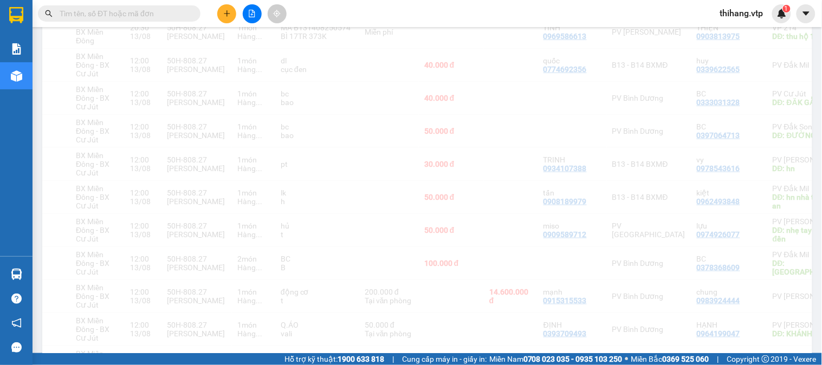
scroll to position [0, 0]
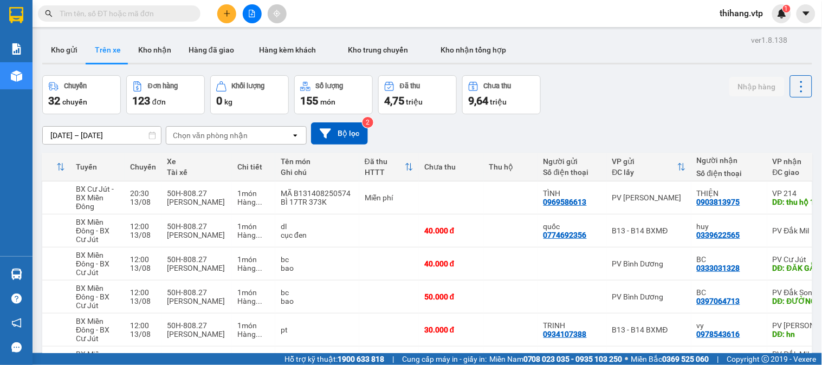
click at [150, 15] on input "text" at bounding box center [124, 14] width 128 height 12
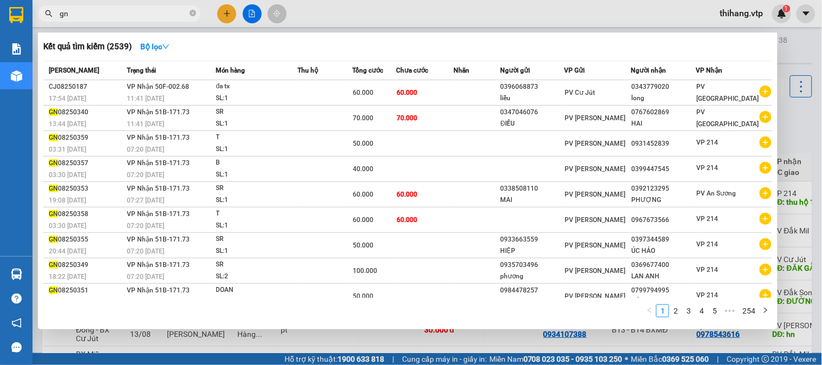
type input "gn"
click at [346, 10] on div at bounding box center [411, 182] width 822 height 365
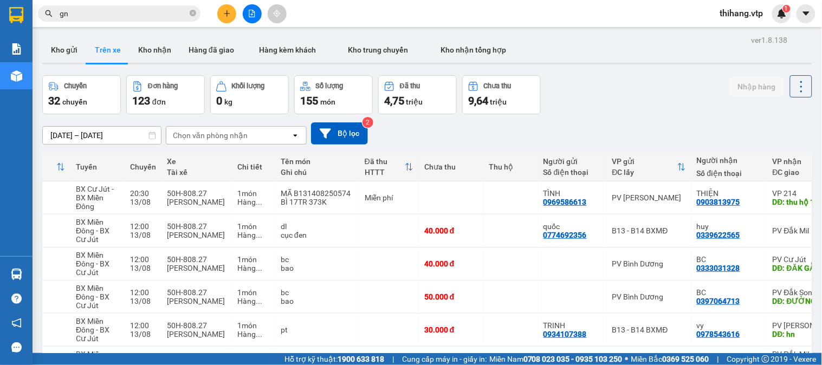
click at [200, 134] on div "Chọn văn phòng nhận" at bounding box center [210, 135] width 75 height 11
type input "gn"
click at [205, 152] on div "PV [PERSON_NAME]" at bounding box center [235, 159] width 141 height 20
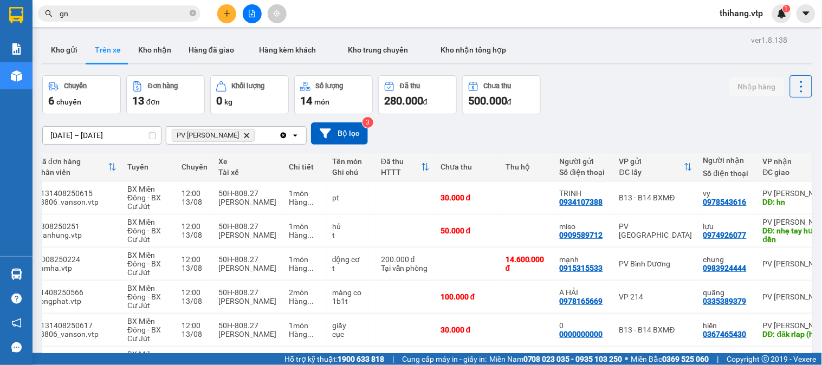
click at [142, 132] on input "[DATE] – [DATE]" at bounding box center [102, 135] width 118 height 17
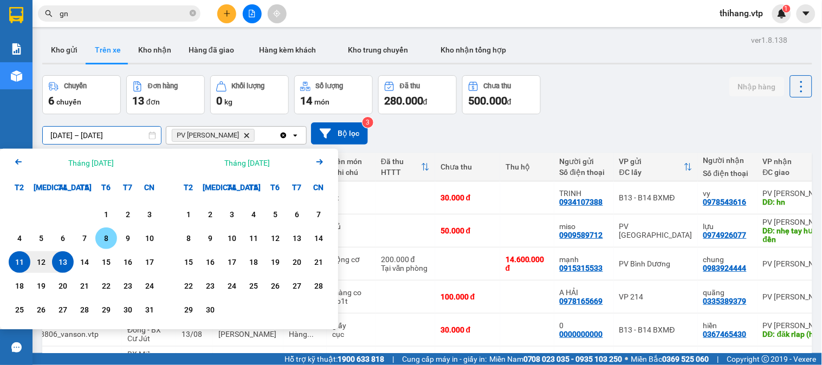
click at [112, 239] on div "8" at bounding box center [106, 238] width 15 height 13
click at [61, 262] on div "13" at bounding box center [62, 262] width 15 height 13
type input "08/08/2025 – 13/08/2025"
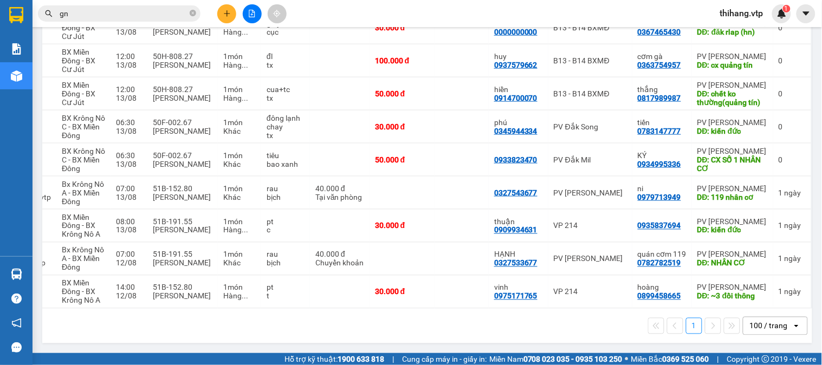
scroll to position [0, 101]
click at [752, 289] on icon at bounding box center [756, 292] width 8 height 8
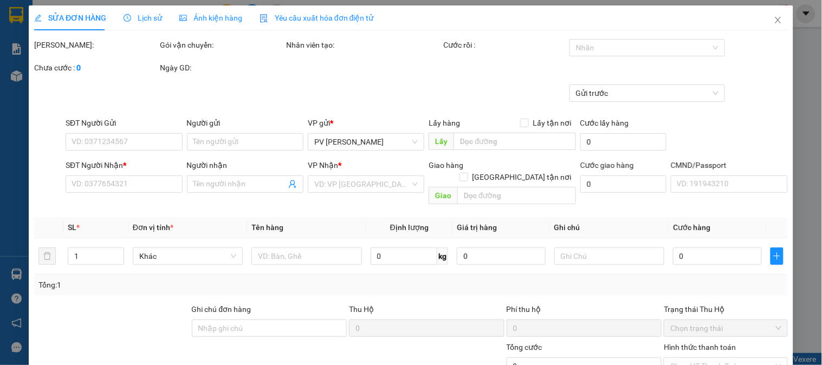
type input "0975171765"
type input "vinh"
type input "0899458665"
type input "hoàng"
type input "~3 đồi thông"
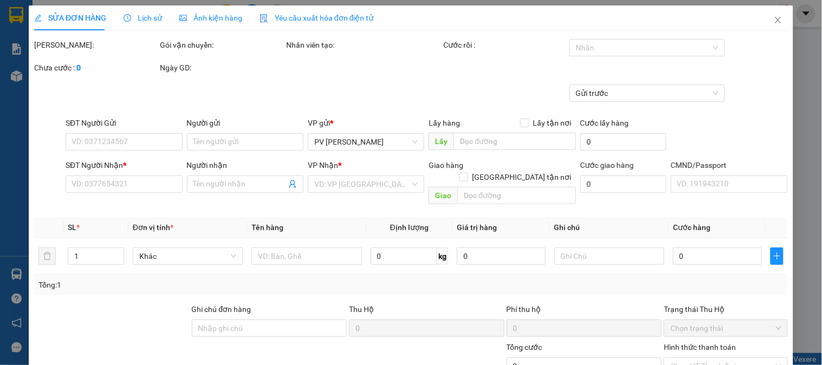
type input "30.000"
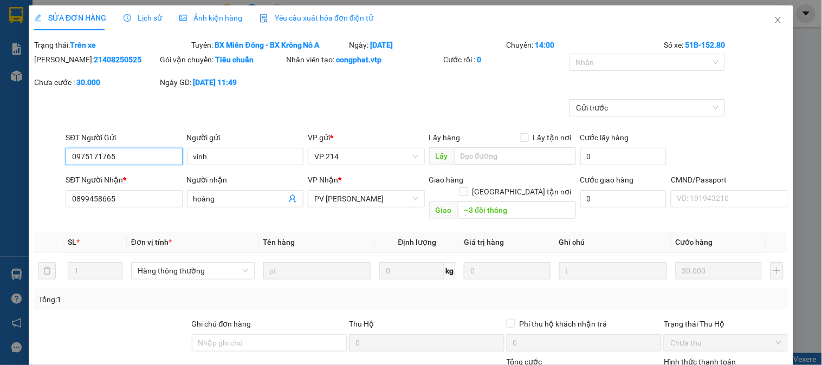
type input "1.500"
click at [591, 66] on div at bounding box center [641, 62] width 139 height 13
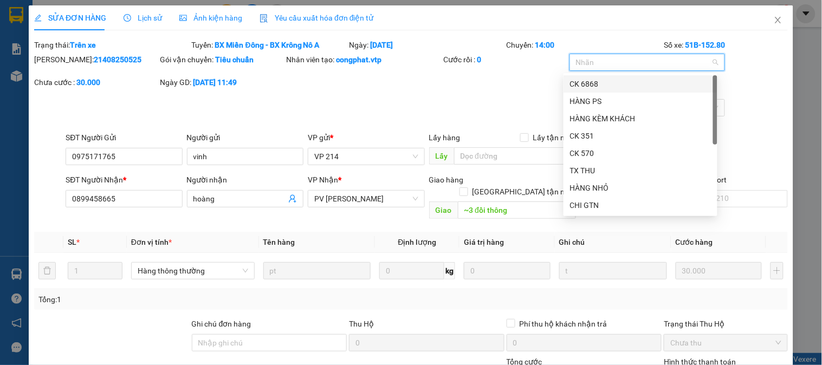
click at [586, 85] on div "CK 6868" at bounding box center [640, 84] width 141 height 12
click at [611, 62] on icon "close" at bounding box center [613, 62] width 5 height 5
click at [588, 169] on div "TX THU" at bounding box center [640, 171] width 141 height 12
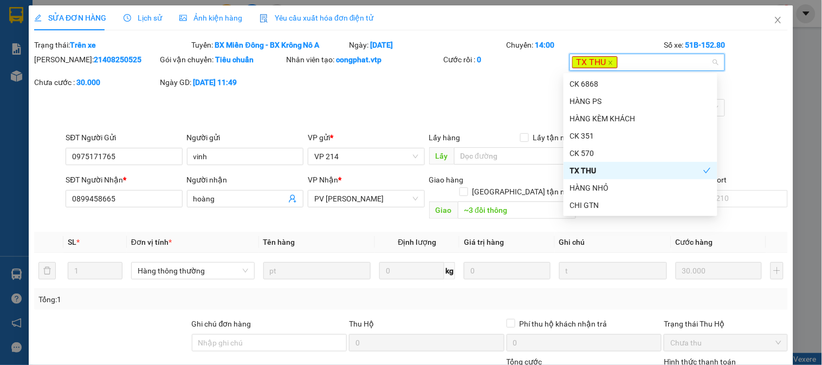
click at [481, 122] on div "Gửi trước" at bounding box center [411, 115] width 756 height 33
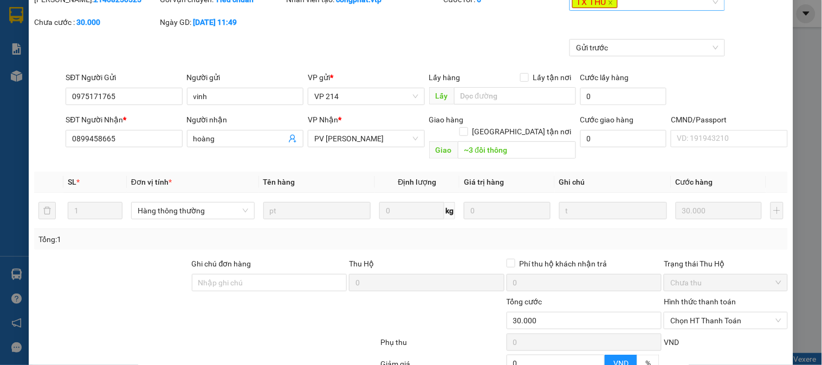
scroll to position [163, 0]
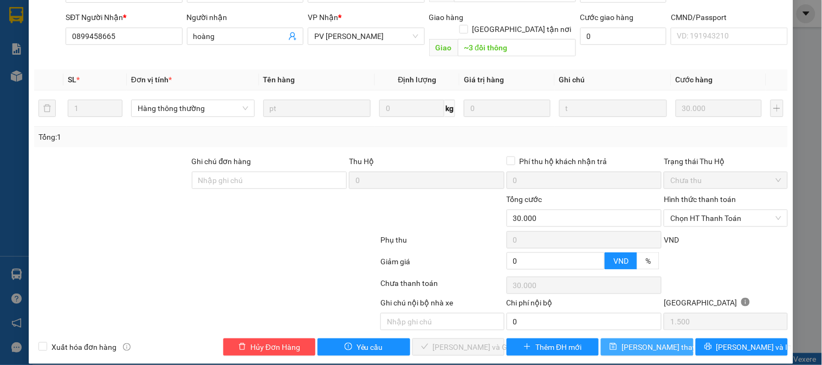
click at [628, 341] on span "[PERSON_NAME] thay đổi" at bounding box center [664, 347] width 87 height 12
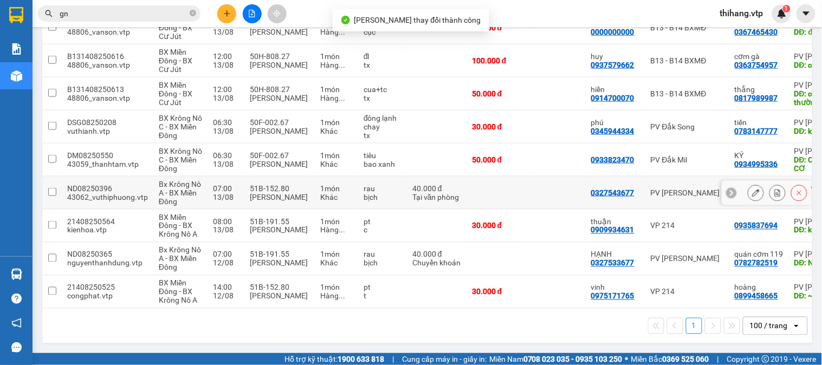
scroll to position [307, 0]
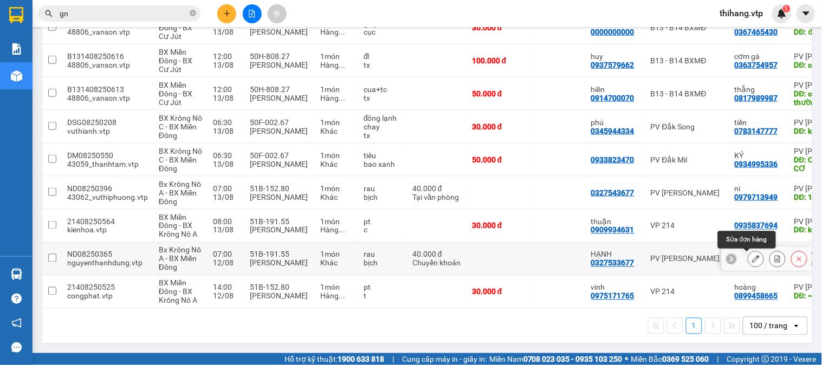
click at [752, 255] on icon at bounding box center [756, 259] width 8 height 8
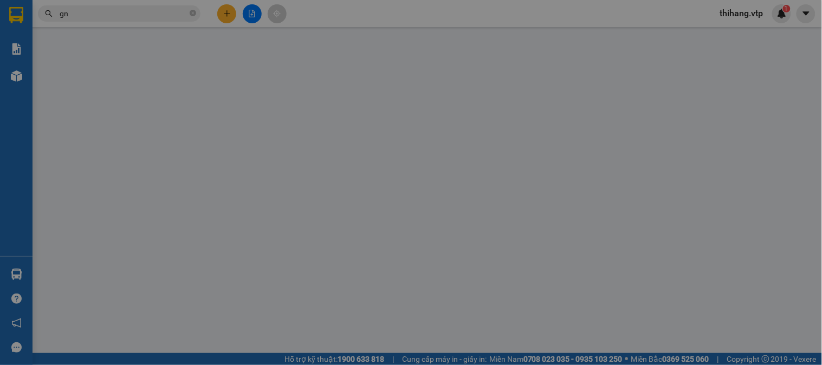
type input "2.000"
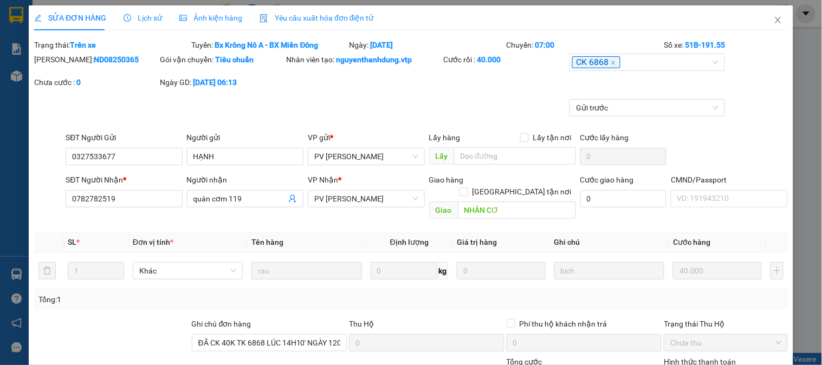
type input "0327533677"
type input "HẠNH"
type input "0782782519"
type input "quán cơm 119"
type input "NHÂN CƠ"
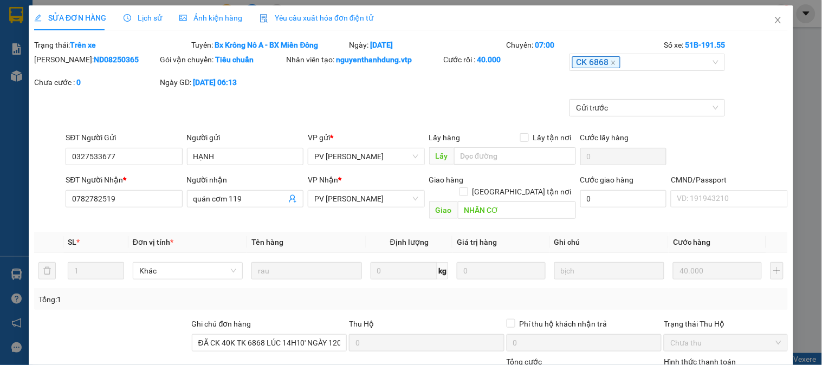
type input "ĐÃ CK 40K TK 6868 LÚC 14H10' NGÀY 1208"
type input "40.000"
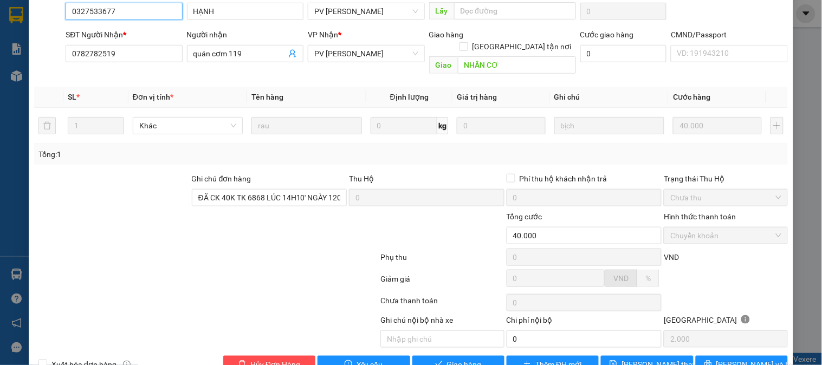
scroll to position [163, 0]
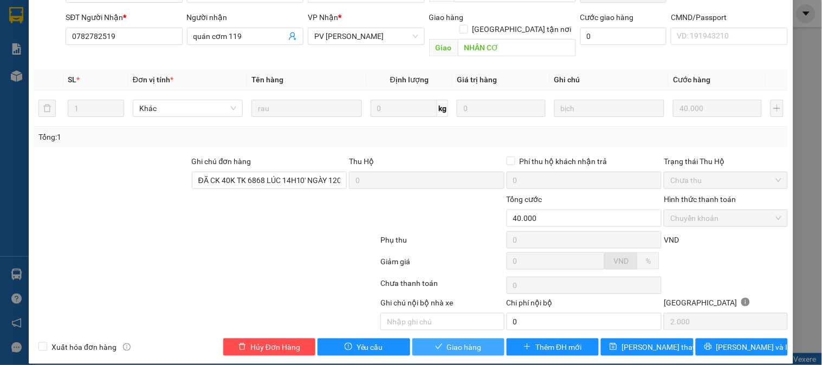
click at [466, 341] on span "Giao hàng" at bounding box center [464, 347] width 35 height 12
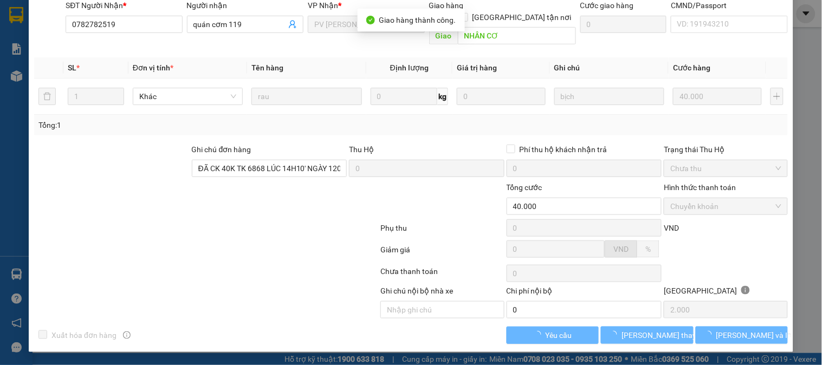
scroll to position [0, 0]
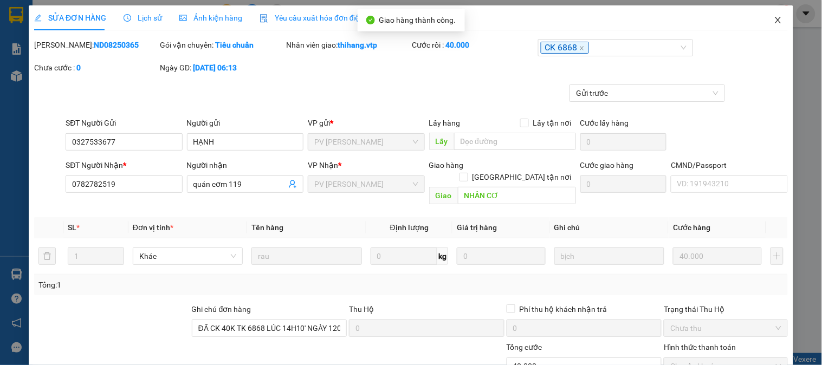
click at [774, 16] on icon "close" at bounding box center [778, 20] width 9 height 9
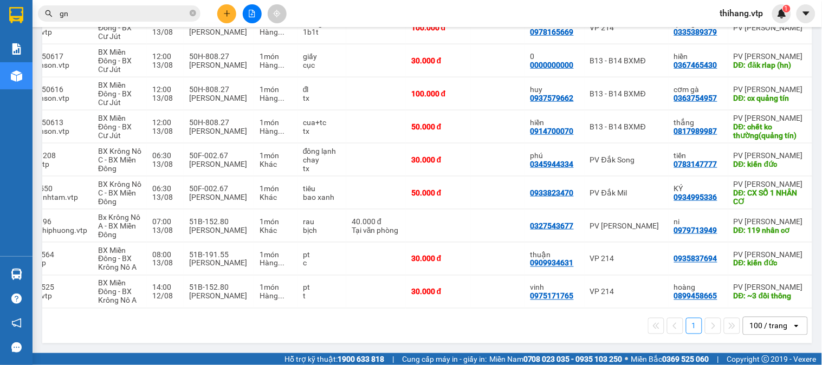
scroll to position [0, 77]
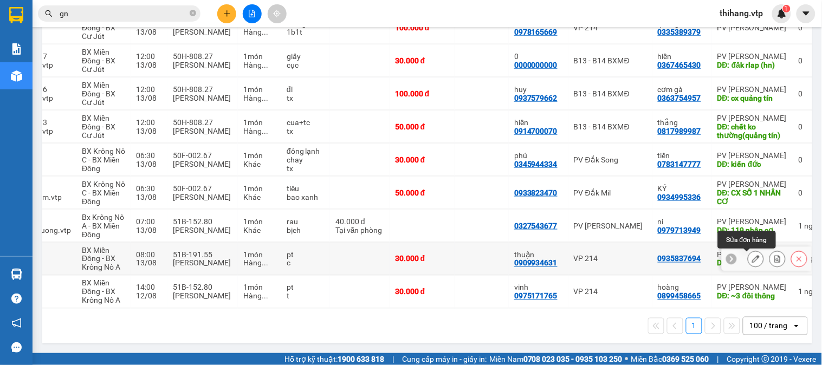
click at [752, 256] on icon at bounding box center [756, 259] width 8 height 8
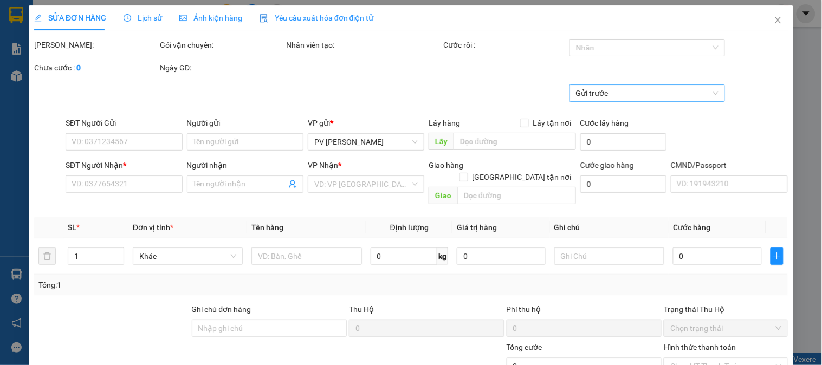
type input "0909934631"
type input "thuận"
type input "0935837694"
type input "kiến đức"
type input "30.000"
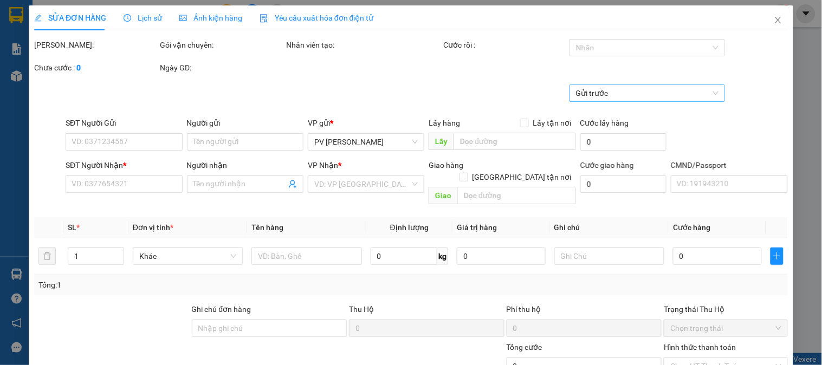
type input "30.000"
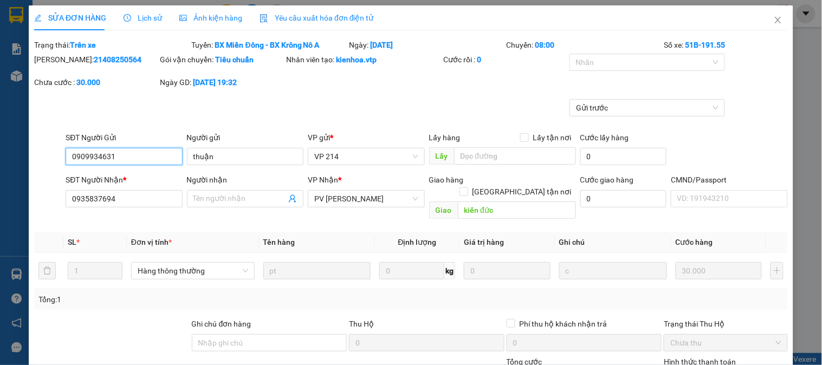
type input "1.500"
click at [621, 57] on div at bounding box center [641, 62] width 139 height 13
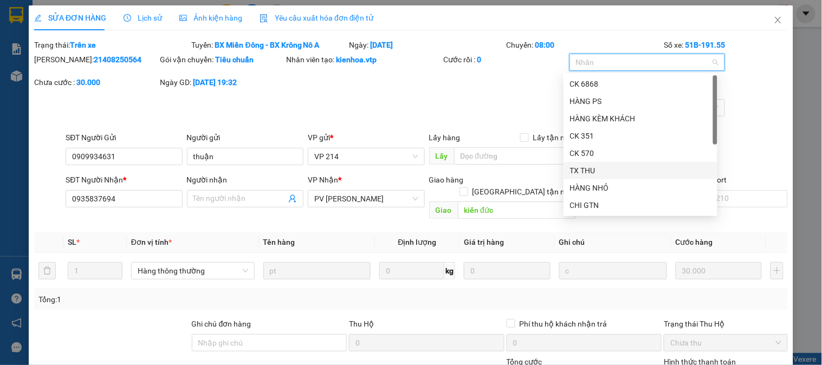
click at [593, 167] on div "TX THU" at bounding box center [640, 171] width 141 height 12
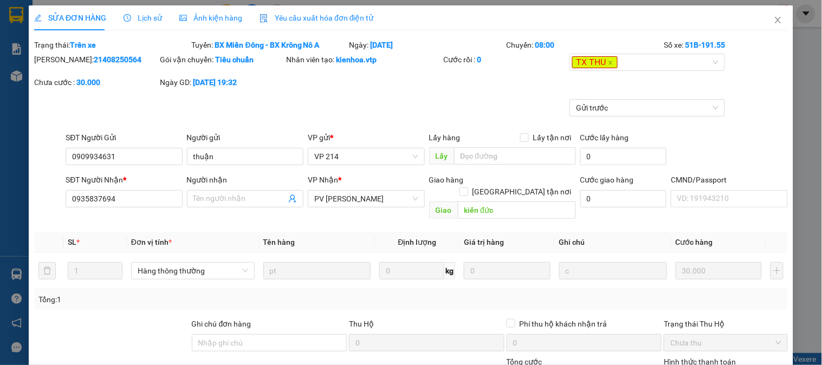
click at [519, 121] on div "Gửi trước" at bounding box center [411, 115] width 756 height 33
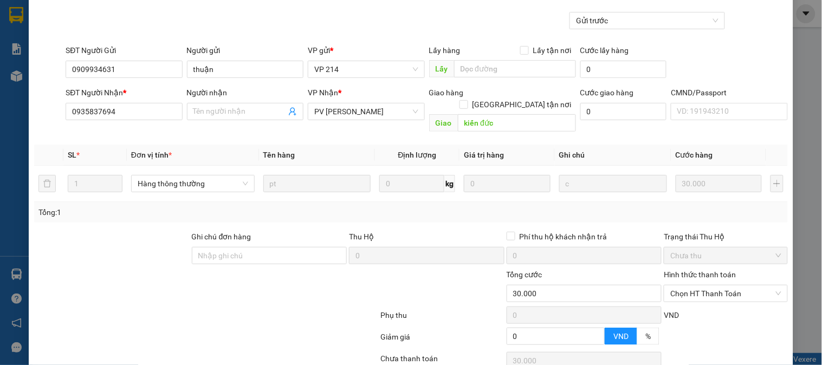
scroll to position [163, 0]
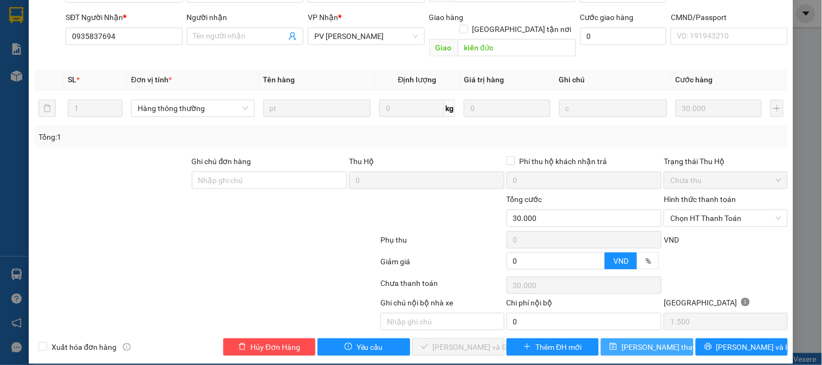
click at [634, 341] on span "[PERSON_NAME] thay đổi" at bounding box center [664, 347] width 87 height 12
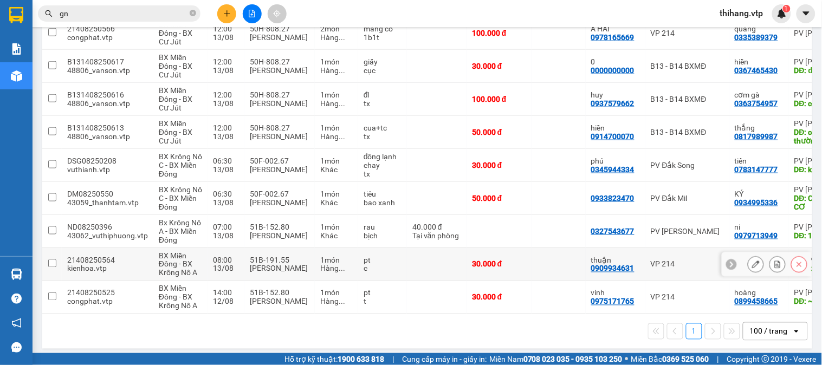
scroll to position [274, 0]
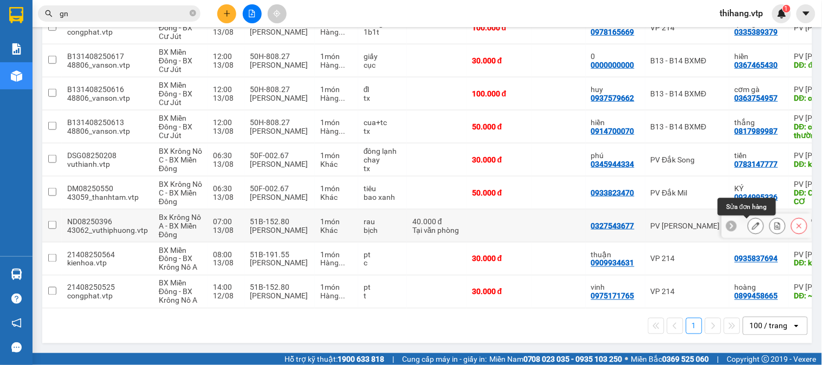
click at [752, 222] on icon at bounding box center [756, 226] width 8 height 8
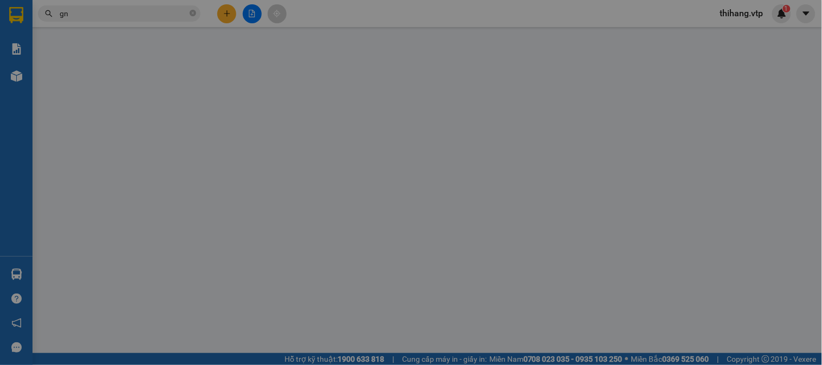
type input "0327543677"
type input "0979713949"
type input "ni"
type input "119 nhân cơ"
type input "40.000"
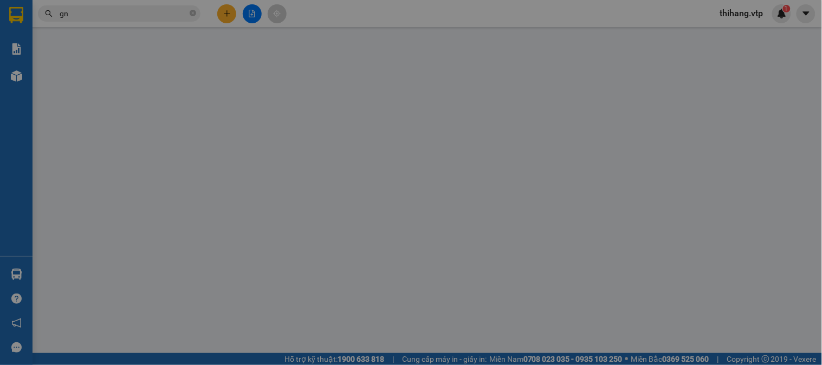
type input "2.000"
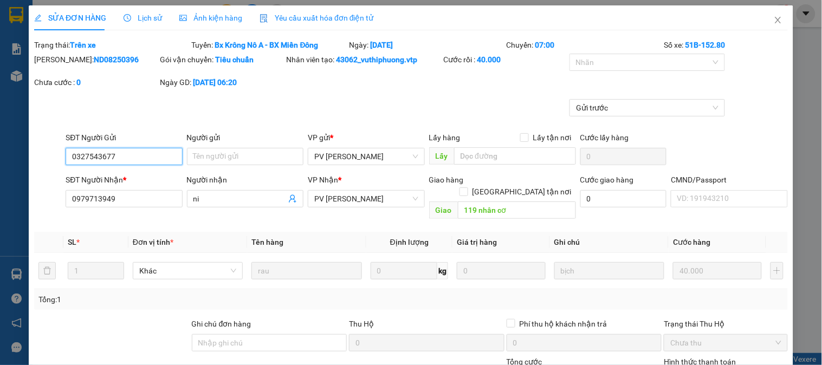
scroll to position [163, 0]
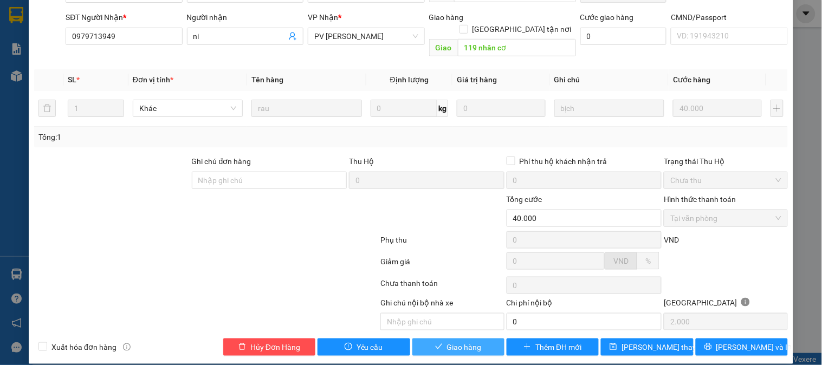
click at [464, 341] on span "Giao hàng" at bounding box center [464, 347] width 35 height 12
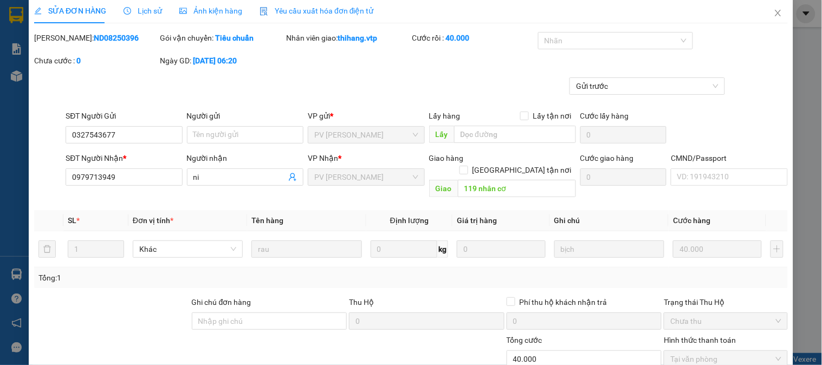
scroll to position [0, 0]
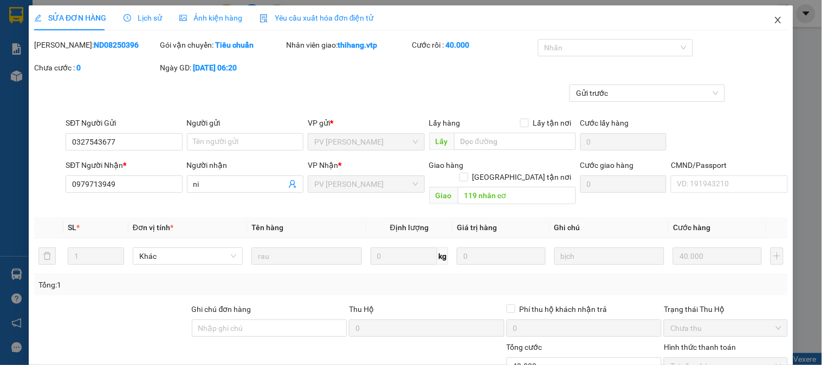
click at [774, 20] on icon "close" at bounding box center [778, 20] width 9 height 9
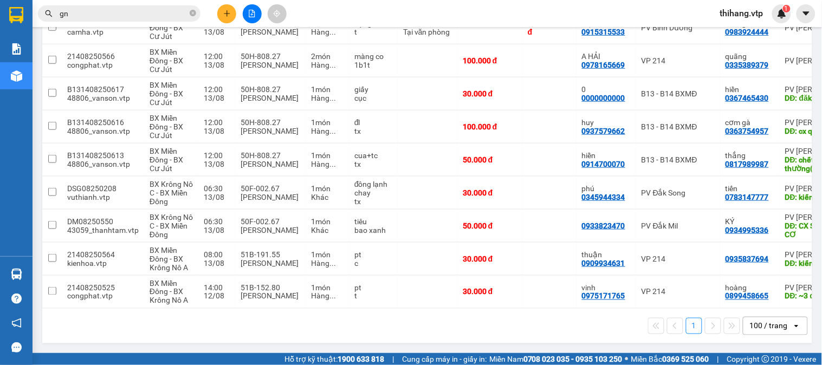
scroll to position [0, 90]
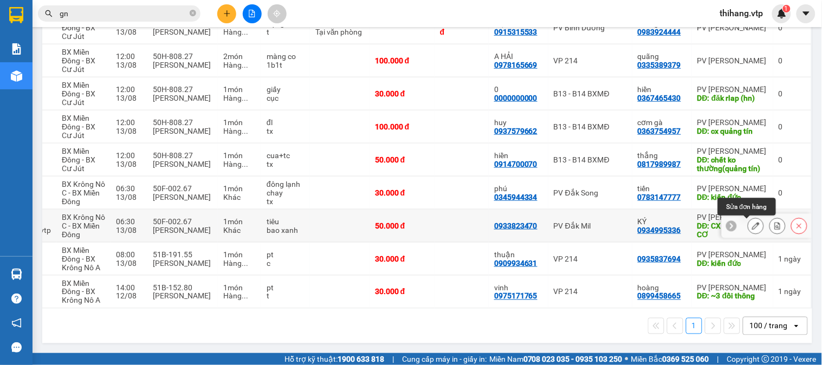
click at [752, 222] on icon at bounding box center [756, 226] width 8 height 8
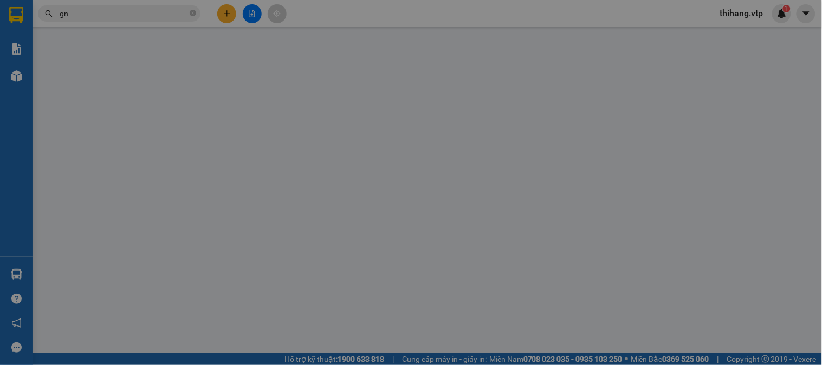
type input "0933823470"
type input "0934995336"
type input "KÝ"
type input "CX SỐ 1 NHÂN CƠ"
type input "50.000"
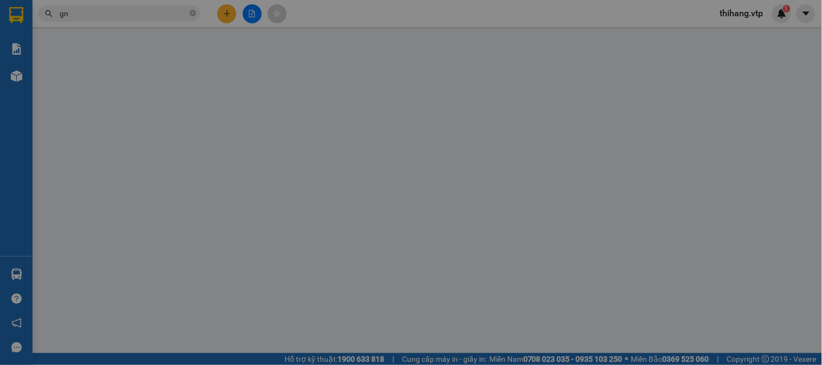
type input "50.000"
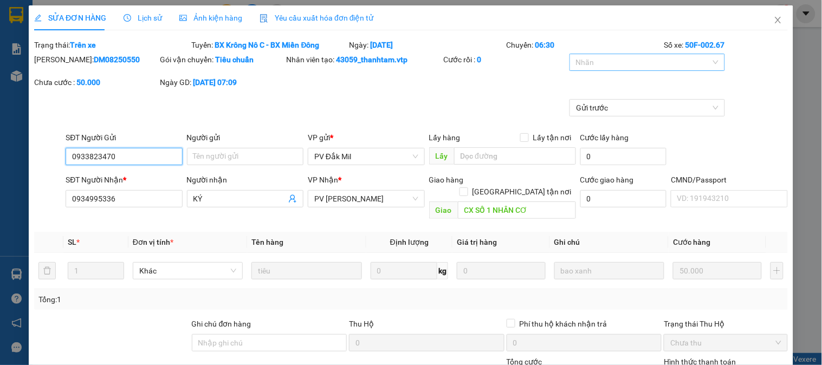
type input "2.500"
click at [583, 57] on div at bounding box center [641, 62] width 139 height 13
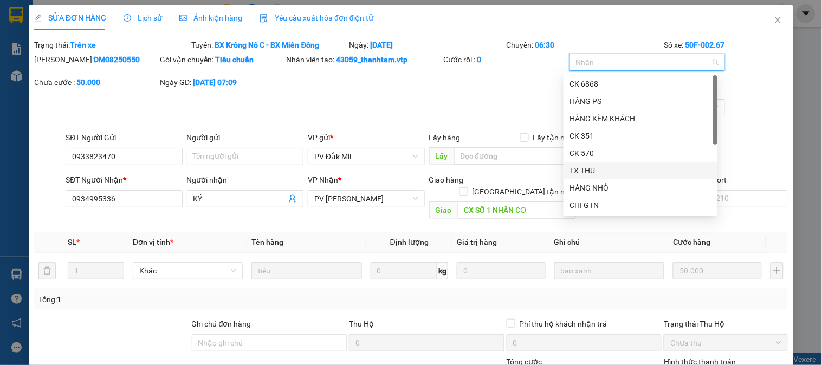
click at [583, 165] on div "TX THU" at bounding box center [640, 171] width 141 height 12
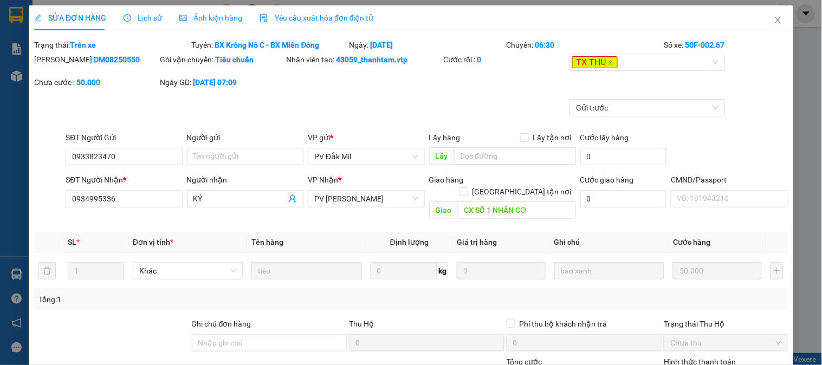
click at [504, 109] on div "Gửi trước" at bounding box center [411, 115] width 756 height 33
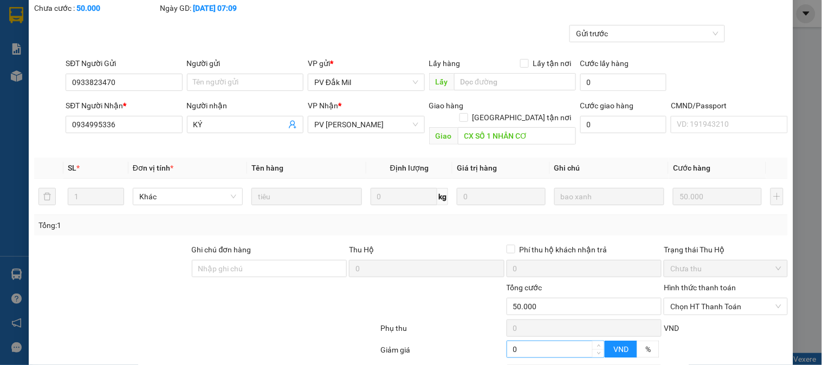
scroll to position [163, 0]
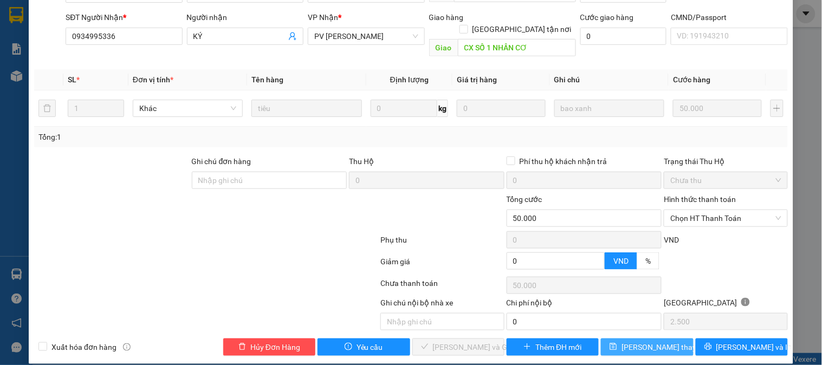
click at [627, 341] on span "[PERSON_NAME] thay đổi" at bounding box center [664, 347] width 87 height 12
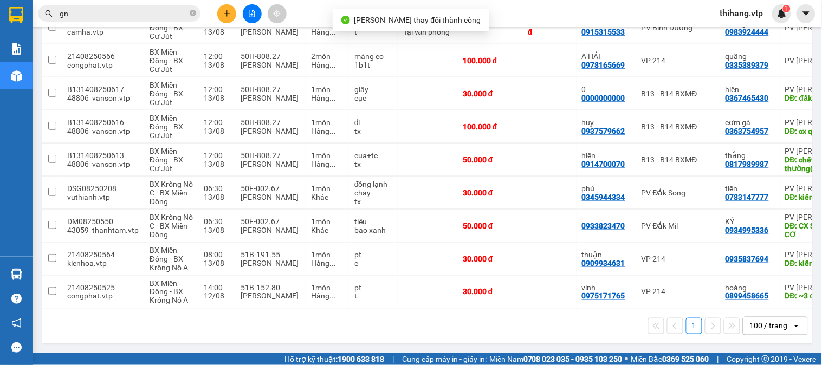
scroll to position [0, 47]
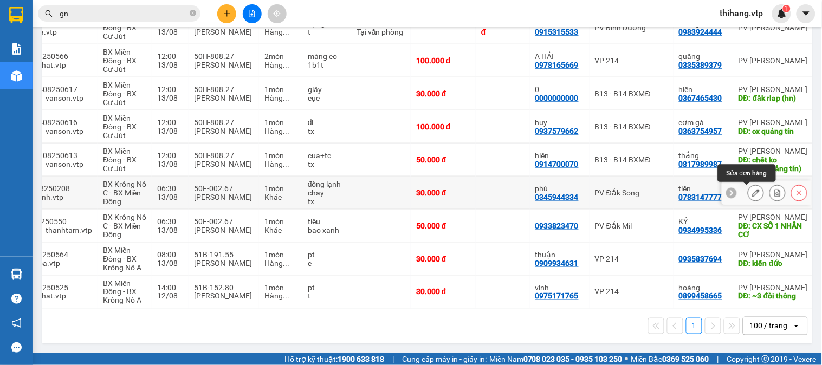
click at [752, 191] on icon at bounding box center [756, 193] width 8 height 8
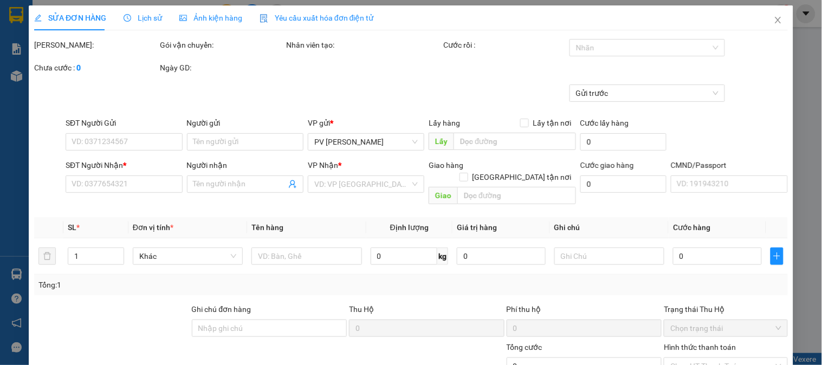
type input "0345944334"
type input "phú"
type input "0783147777"
type input "tiến"
type input "kiến đức"
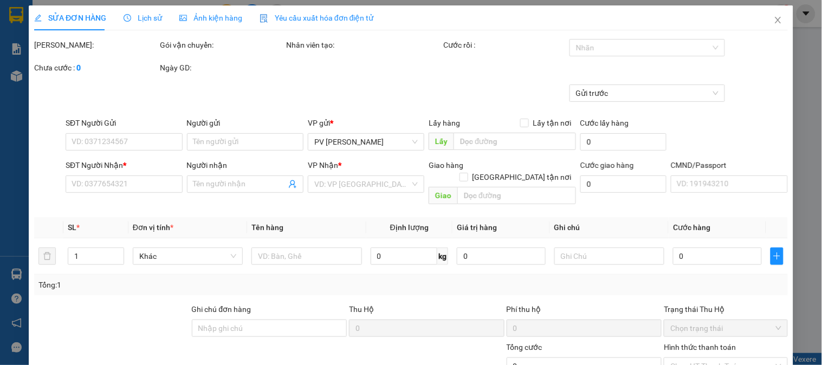
type input "30.000"
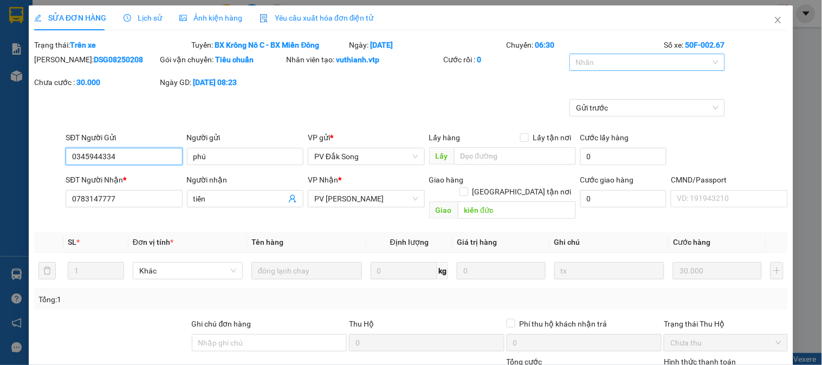
type input "1.500"
click at [587, 66] on div at bounding box center [641, 62] width 139 height 13
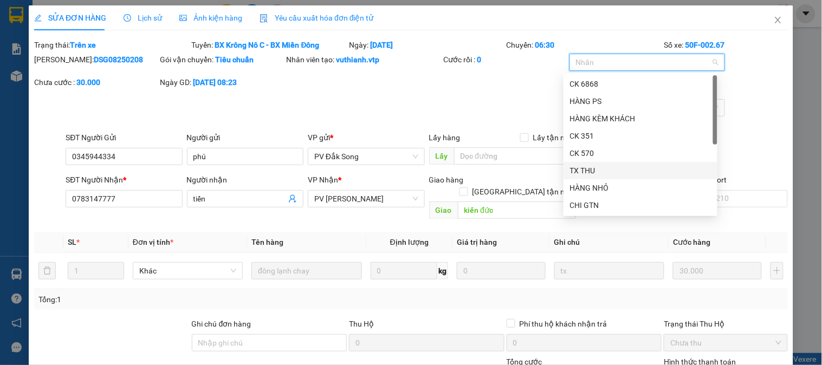
click at [580, 171] on div "TX THU" at bounding box center [640, 171] width 141 height 12
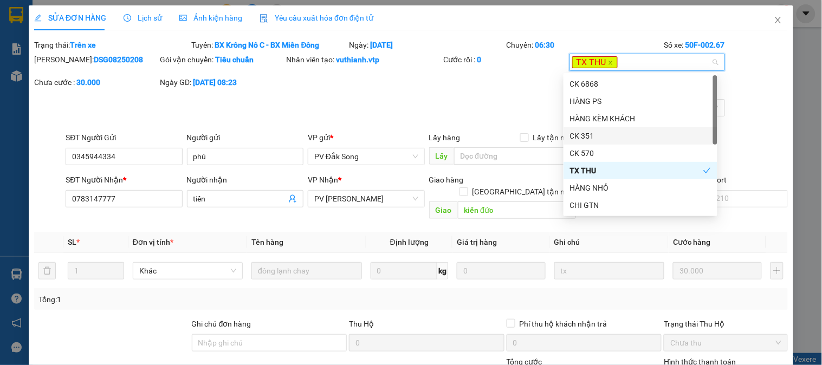
click at [485, 99] on div "Gửi trước" at bounding box center [411, 115] width 756 height 33
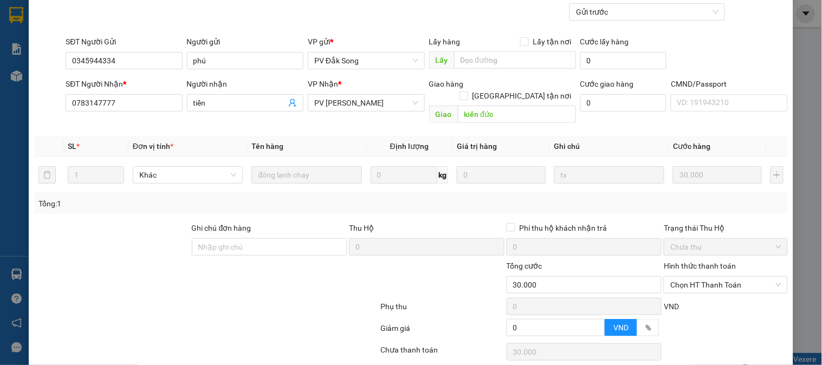
scroll to position [163, 0]
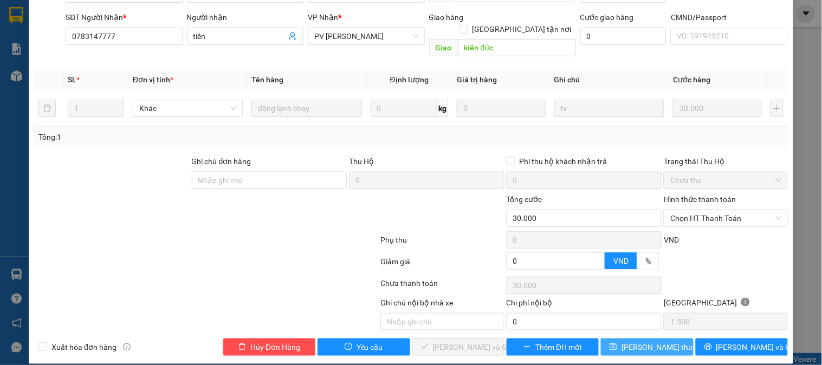
drag, startPoint x: 626, startPoint y: 332, endPoint x: 628, endPoint y: 324, distance: 8.6
click at [626, 341] on span "[PERSON_NAME] thay đổi" at bounding box center [664, 347] width 87 height 12
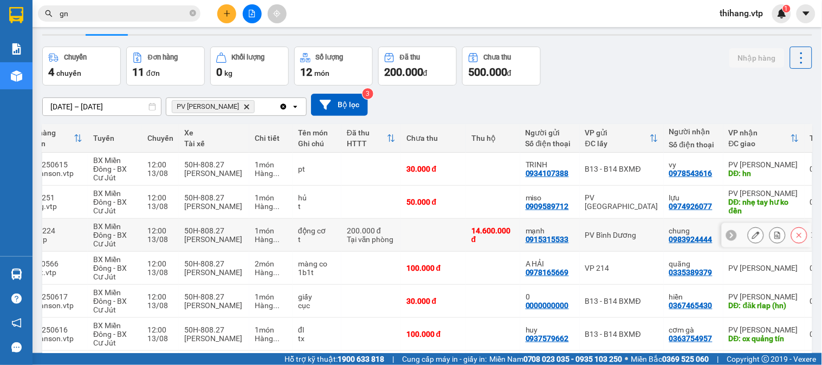
scroll to position [1, 0]
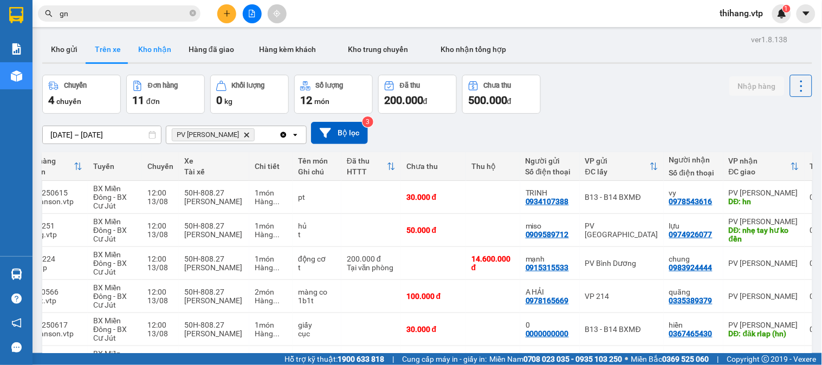
click at [154, 44] on button "Kho nhận" at bounding box center [154, 49] width 50 height 26
type input "[DATE] – [DATE]"
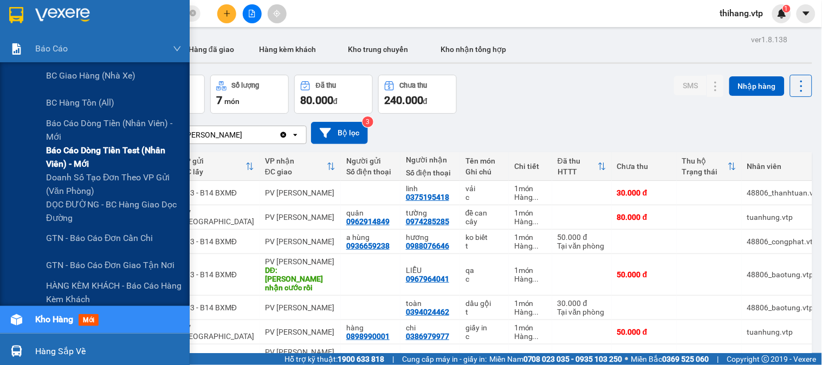
click at [77, 155] on span "Báo cáo dòng tiền test (nhân viên) - mới" at bounding box center [113, 157] width 135 height 27
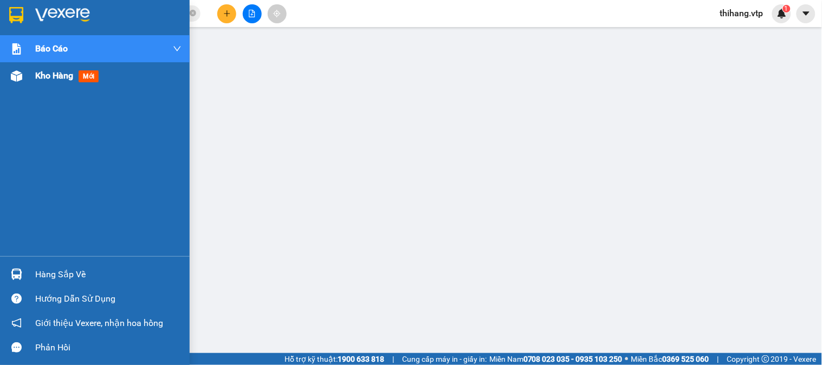
click at [55, 76] on span "Kho hàng" at bounding box center [54, 75] width 38 height 10
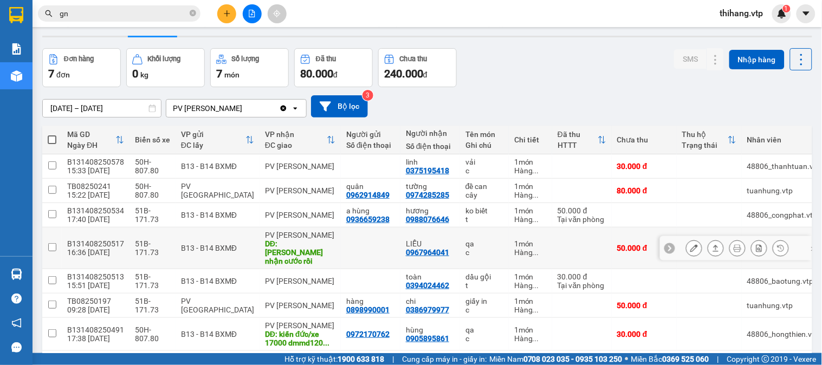
scroll to position [66, 0]
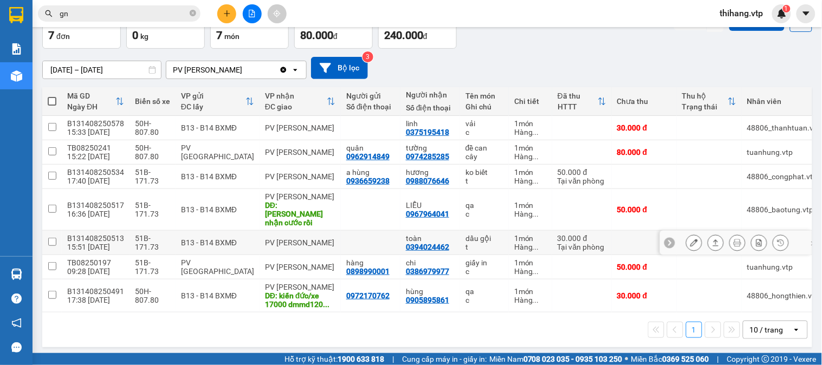
click at [708, 237] on button at bounding box center [715, 242] width 15 height 19
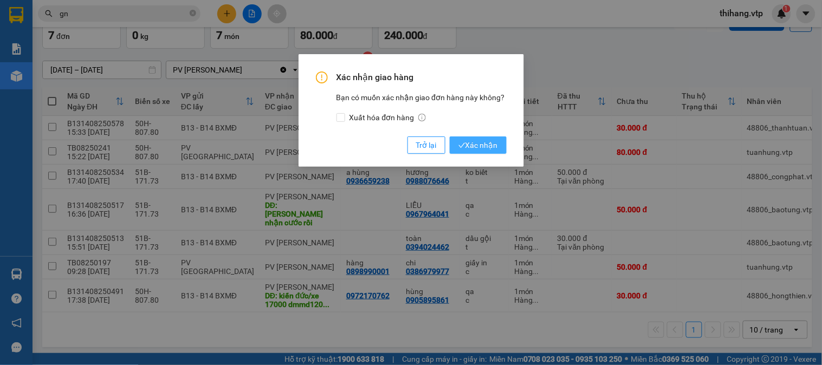
click at [491, 147] on span "Xác nhận" at bounding box center [478, 145] width 40 height 12
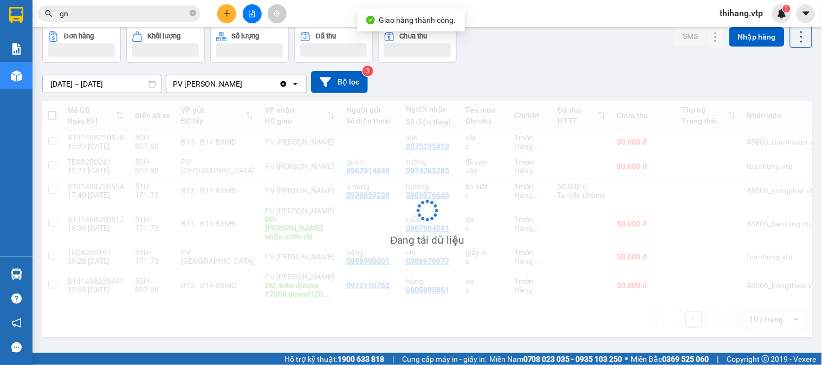
scroll to position [50, 0]
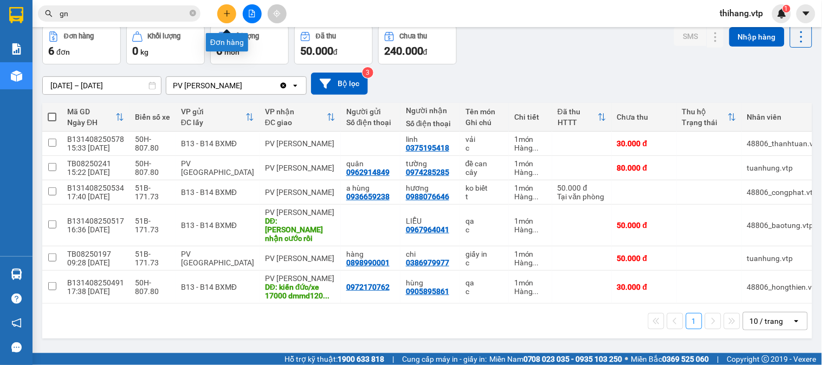
click at [223, 15] on icon "plus" at bounding box center [227, 14] width 8 height 8
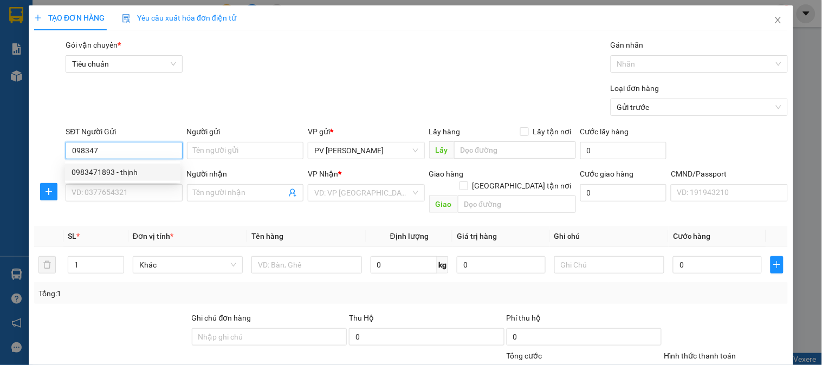
click at [105, 177] on div "0983471893 - thịnh" at bounding box center [123, 172] width 102 height 12
type input "0983471893"
type input "thịnh"
type input "0773841107"
type input "HỮU"
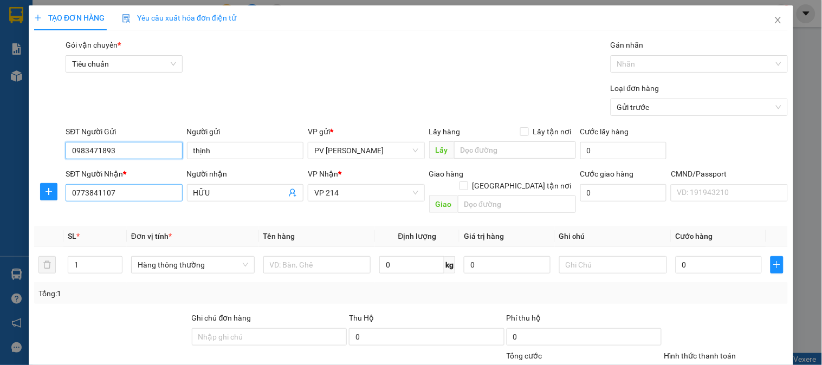
type input "0983471893"
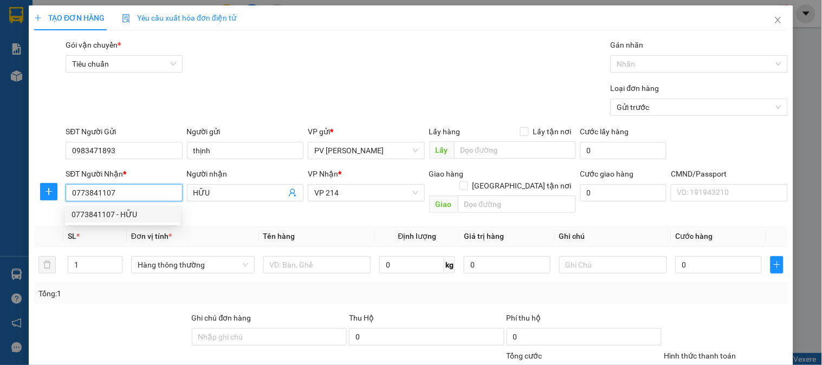
drag, startPoint x: 132, startPoint y: 193, endPoint x: 57, endPoint y: 190, distance: 75.4
click at [57, 190] on div "SĐT Người Nhận * 0773841107 Người nhận HỮU VP Nhận * VP 214 Giao hàng Giao tận …" at bounding box center [411, 193] width 756 height 50
type input "0909731711"
type input "ĐỨC"
click at [127, 194] on input "0909731711" at bounding box center [124, 192] width 116 height 17
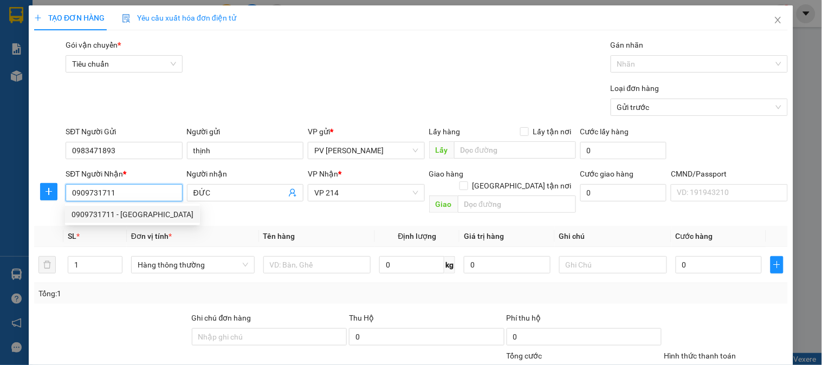
click at [114, 209] on div "0909731711 - ĐỨC" at bounding box center [133, 215] width 122 height 12
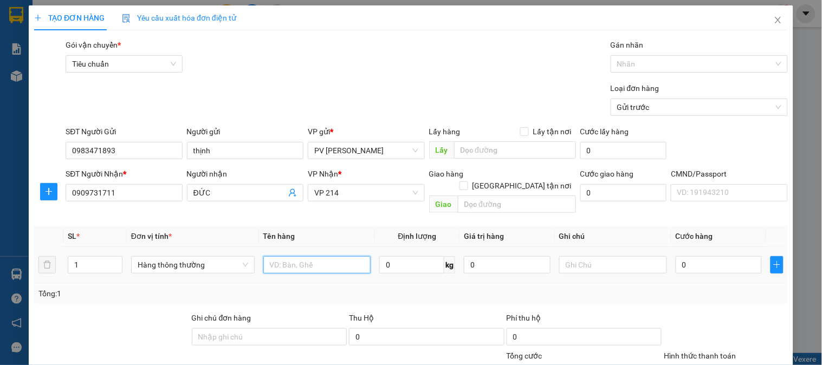
click at [279, 256] on input "text" at bounding box center [317, 264] width 108 height 17
type input "g"
type input "tc"
type input "1 giỏ"
type input "5"
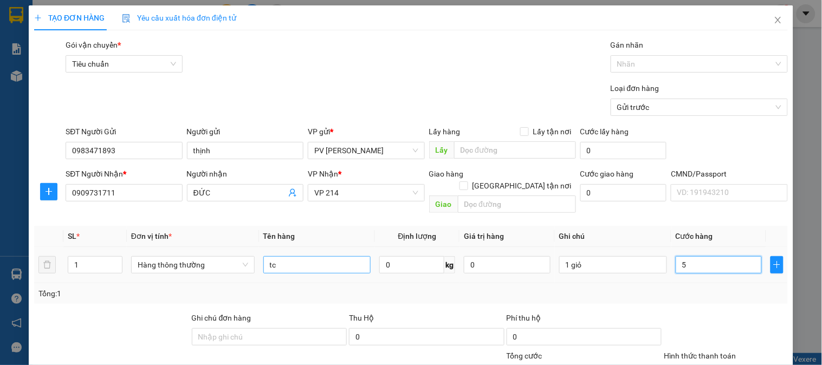
type input "5"
type input "50"
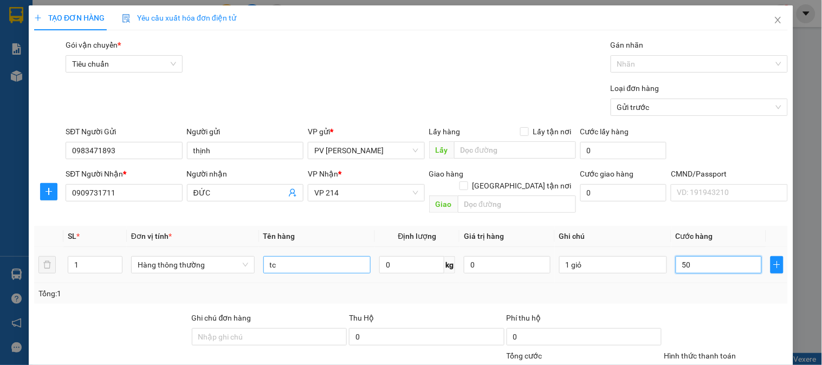
type input "500"
type input "5.000"
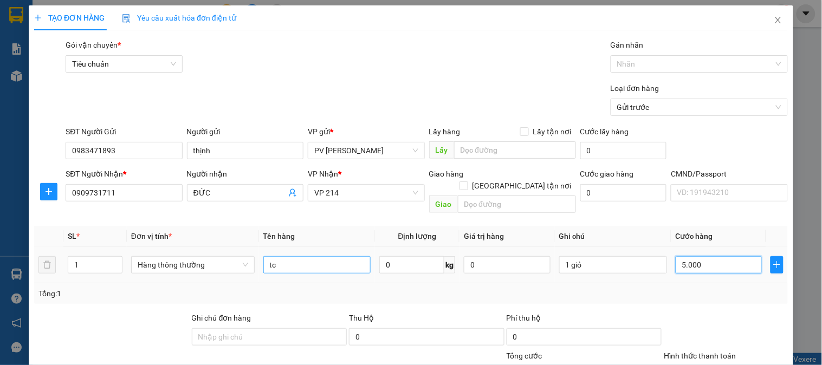
type input "5.000"
type input "50.000"
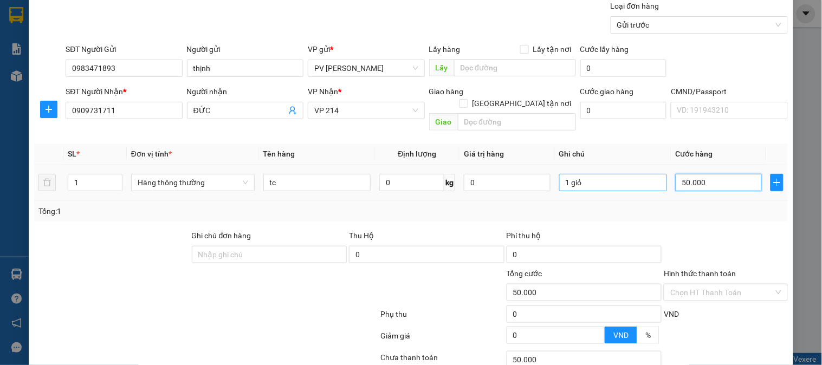
scroll to position [155, 0]
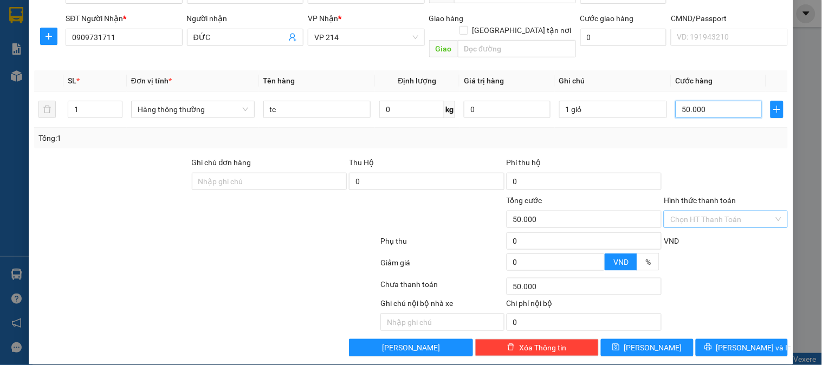
type input "50.000"
click at [690, 211] on input "Hình thức thanh toán" at bounding box center [721, 219] width 103 height 16
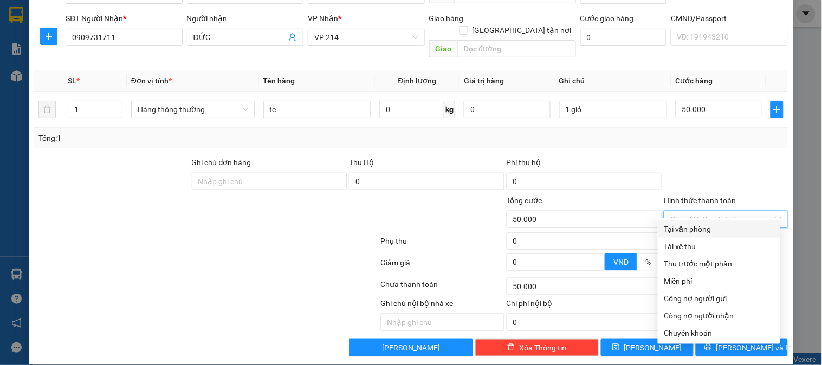
click at [687, 231] on div "Tại văn phòng" at bounding box center [718, 229] width 109 height 12
type input "0"
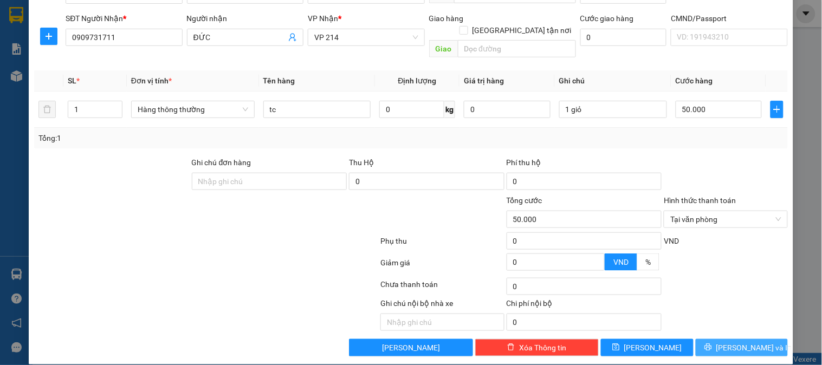
click at [735, 342] on span "[PERSON_NAME] và In" at bounding box center [754, 348] width 76 height 12
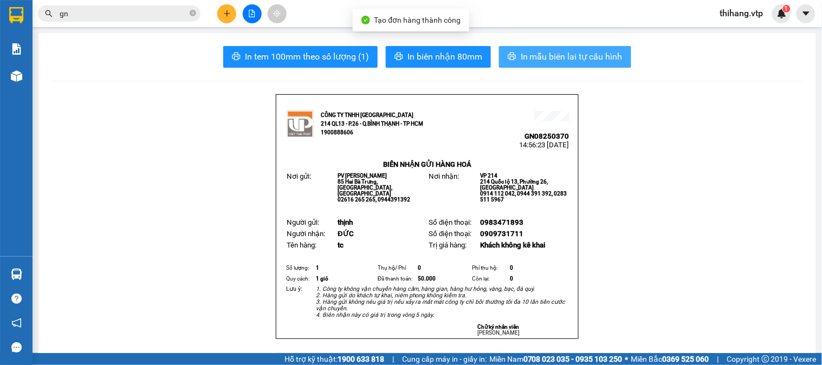
click at [526, 56] on span "In mẫu biên lai tự cấu hình" at bounding box center [572, 57] width 102 height 14
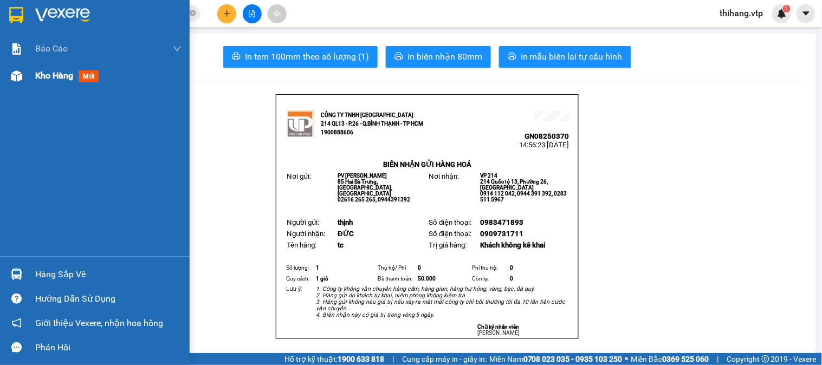
click at [43, 73] on span "Kho hàng" at bounding box center [54, 75] width 38 height 10
